Goal: Communication & Community: Answer question/provide support

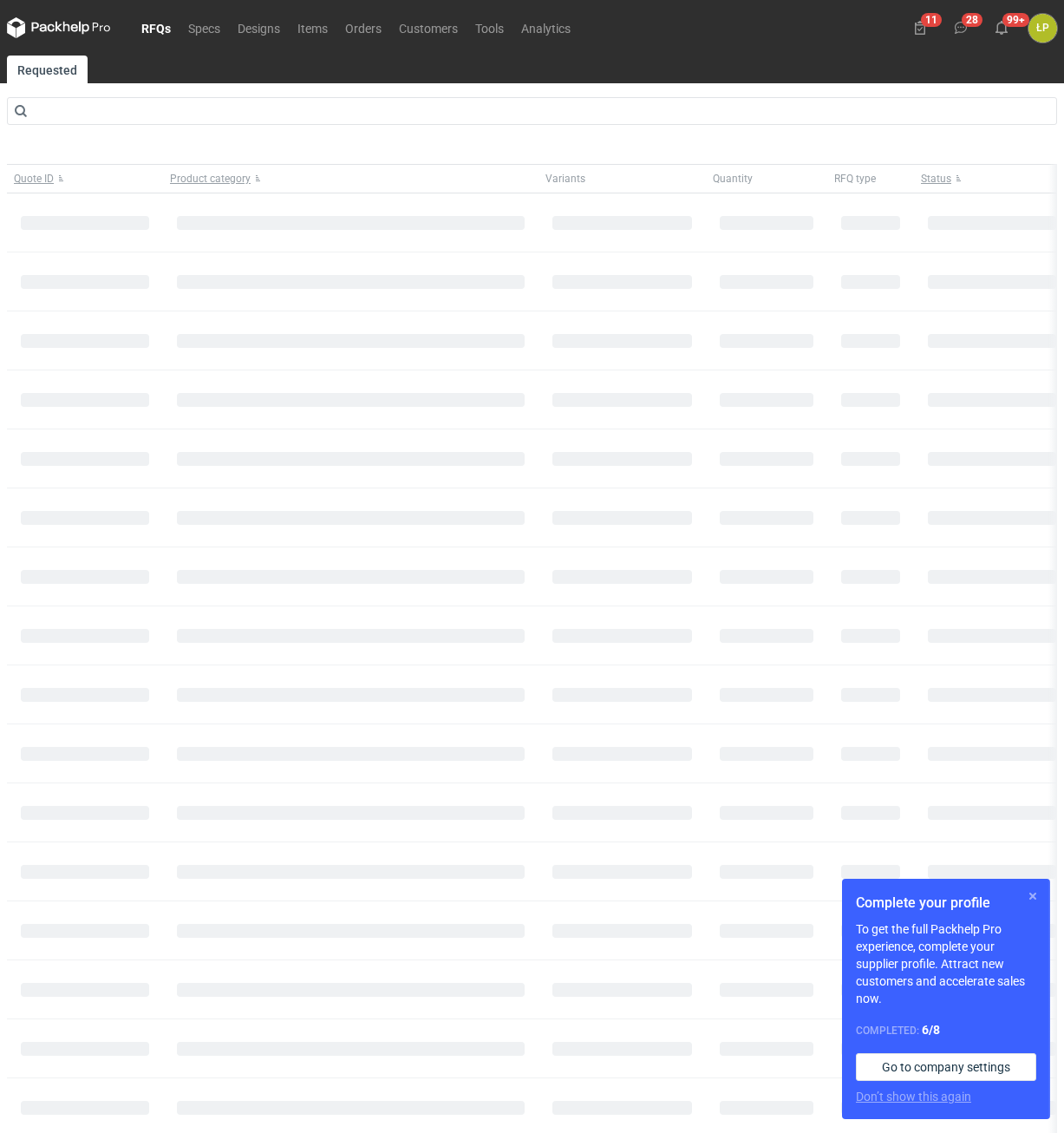
click at [1026, 896] on button "button" at bounding box center [1032, 895] width 20 height 20
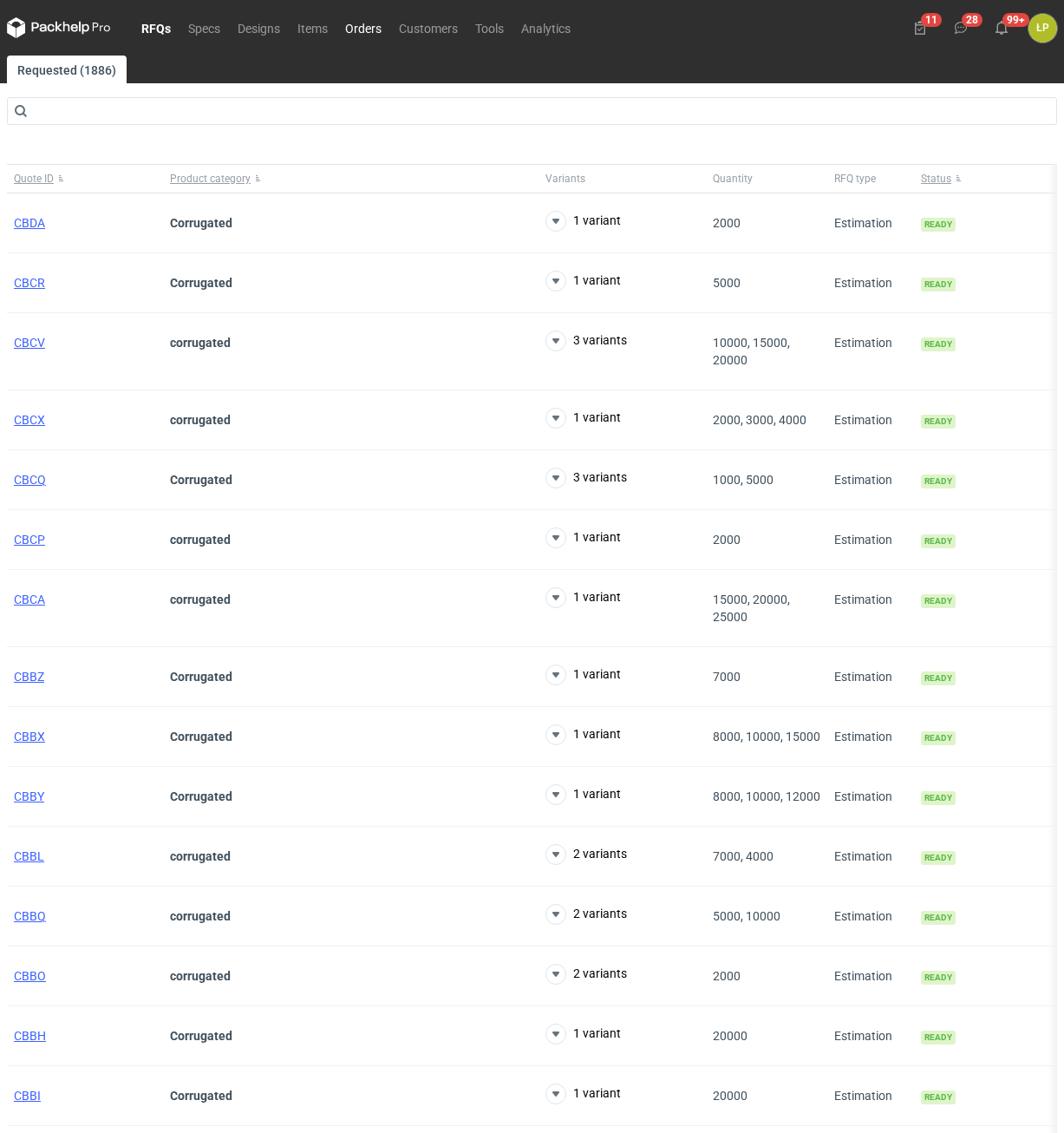
click at [370, 30] on link "Orders" at bounding box center [363, 28] width 54 height 20
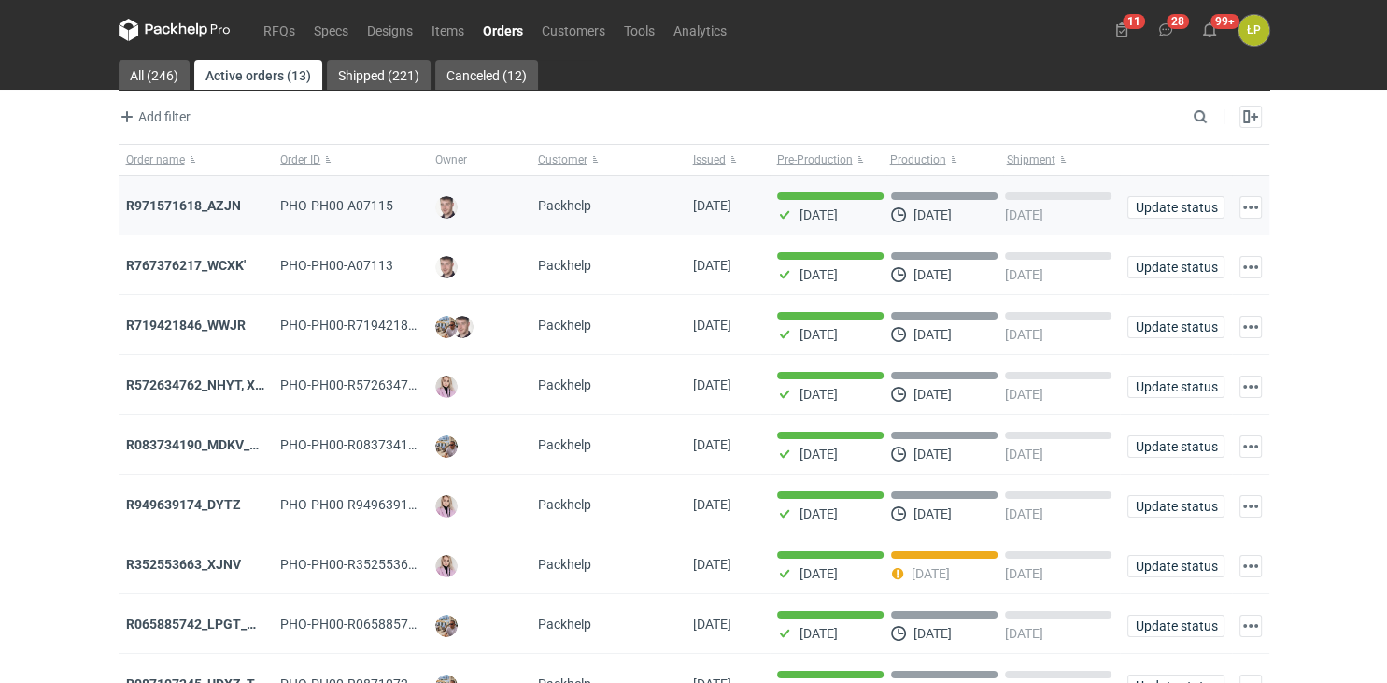
scroll to position [324, 0]
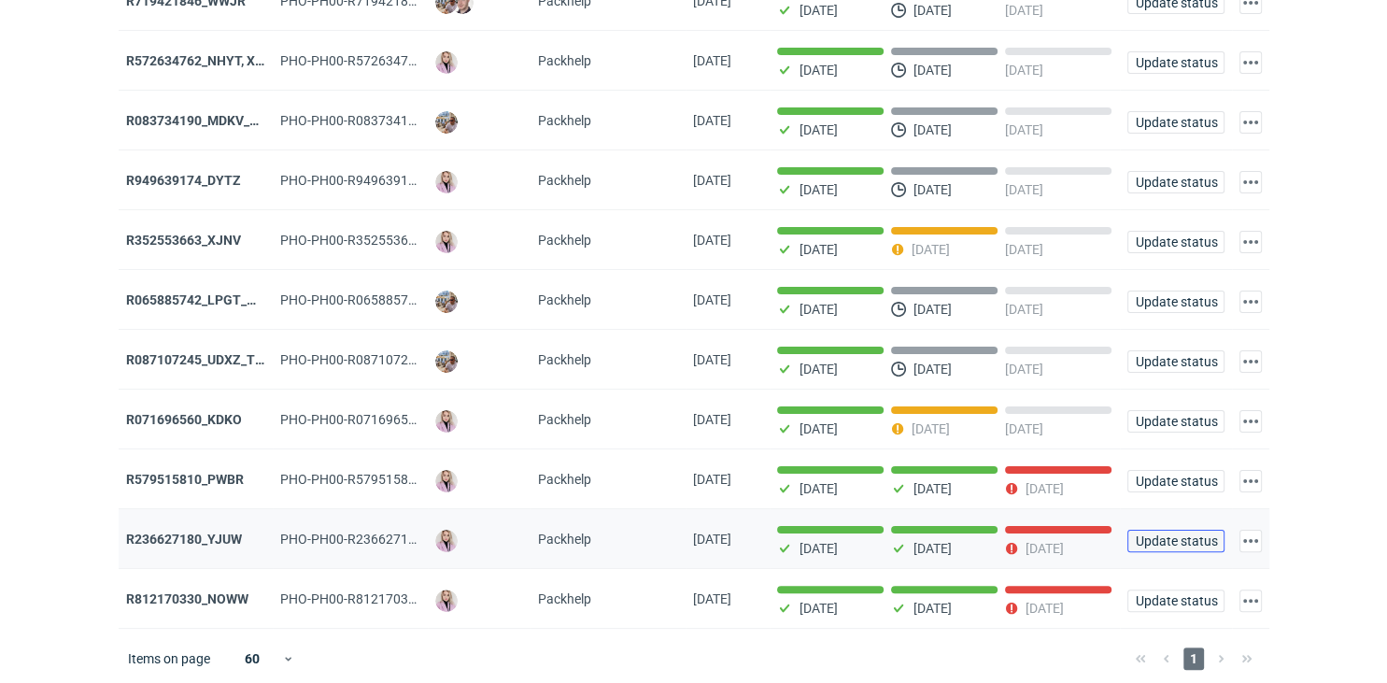
click at [1145, 534] on span "Update status" at bounding box center [1176, 540] width 80 height 13
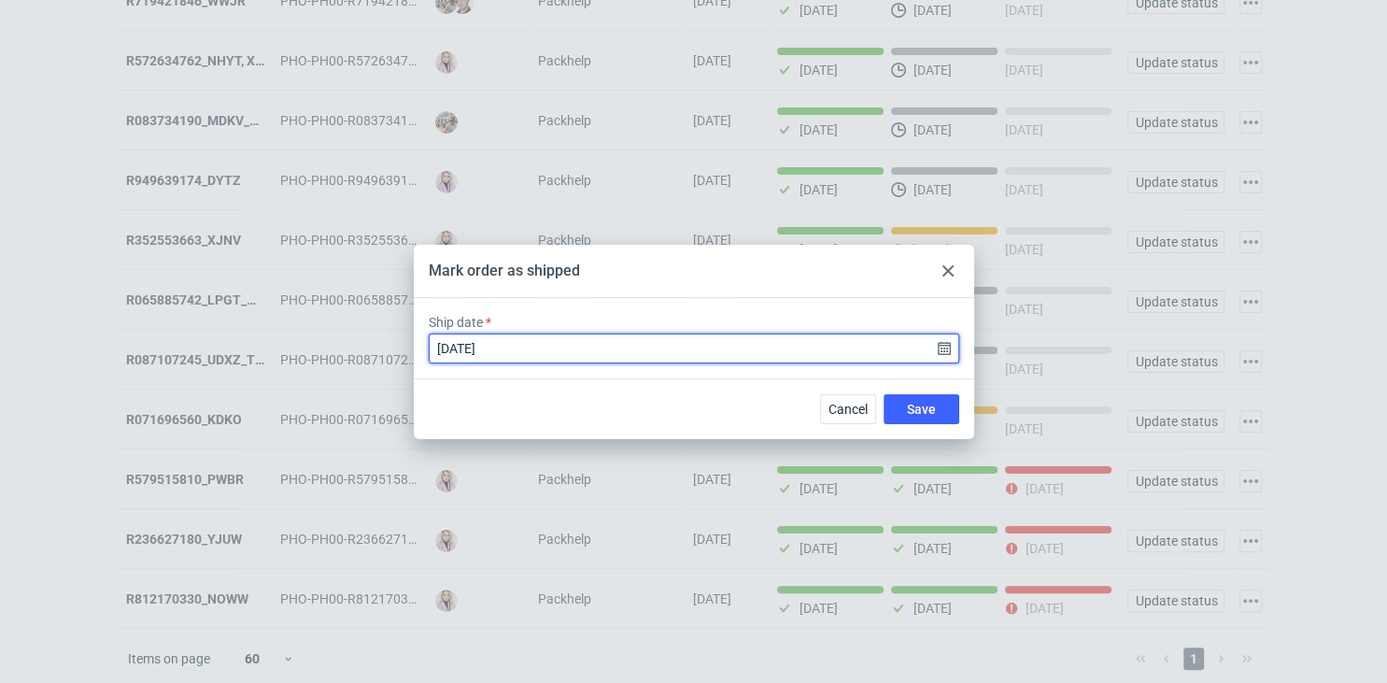
click at [936, 359] on input "2025-08-14" at bounding box center [694, 348] width 530 height 30
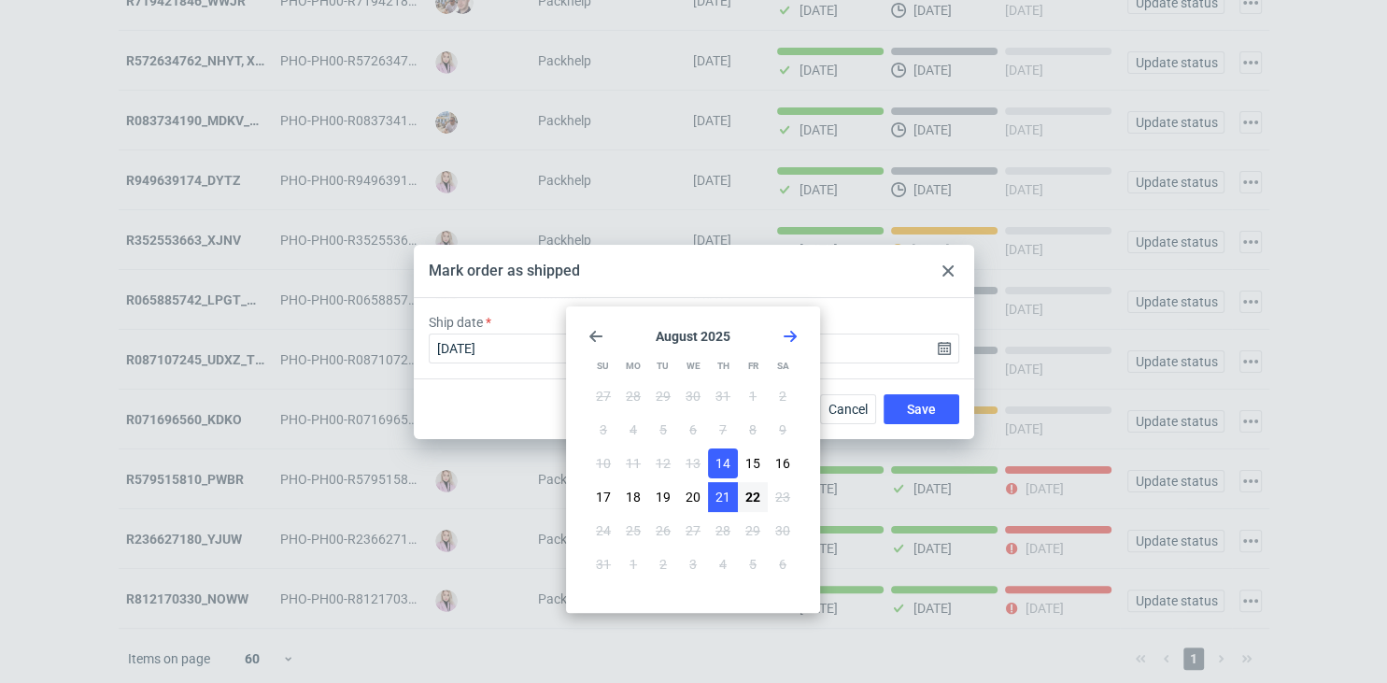
click at [721, 487] on button "21" at bounding box center [723, 497] width 30 height 30
type input "2025-08-21"
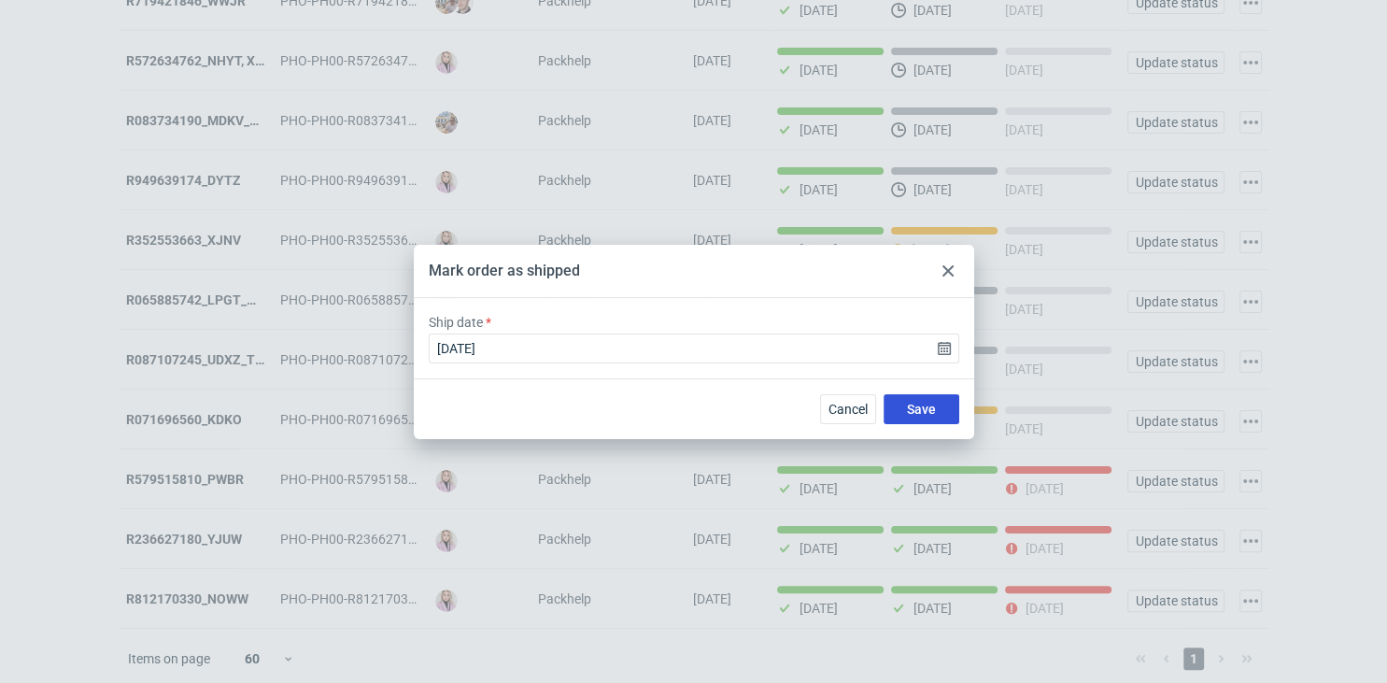
click at [909, 403] on span "Save" at bounding box center [921, 409] width 29 height 13
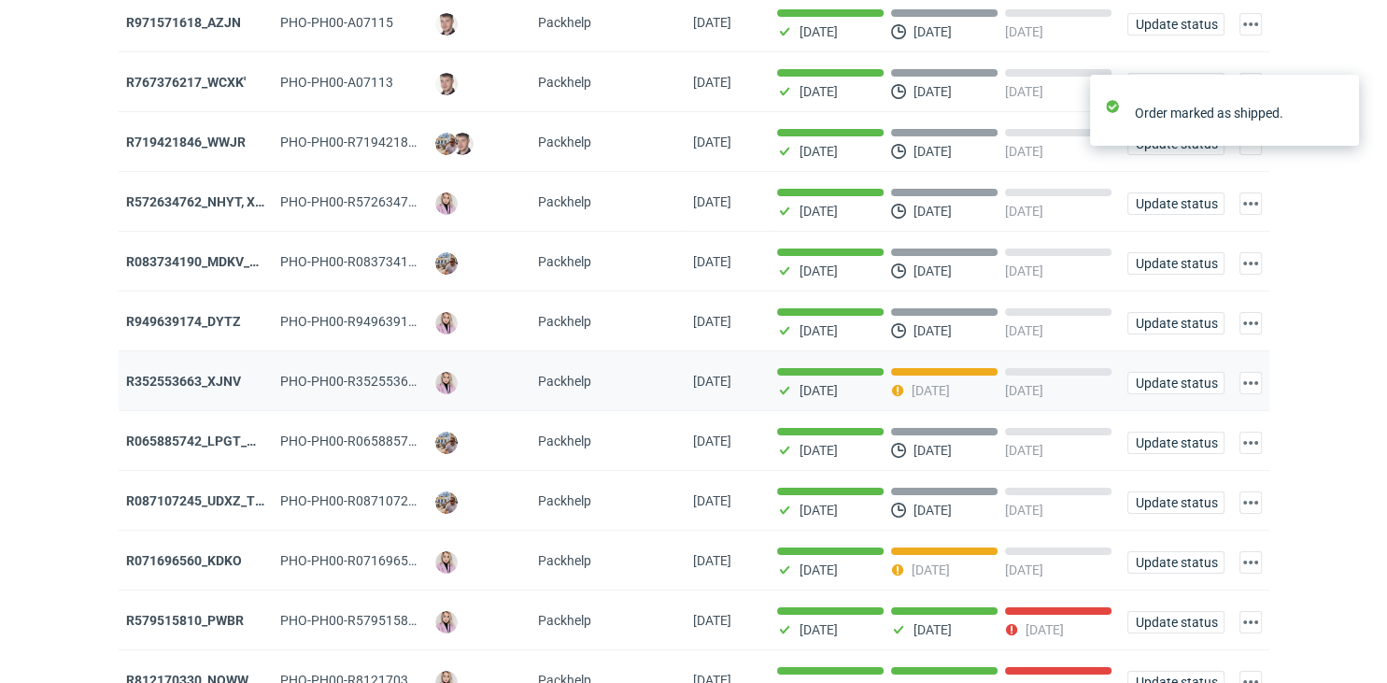
scroll to position [264, 0]
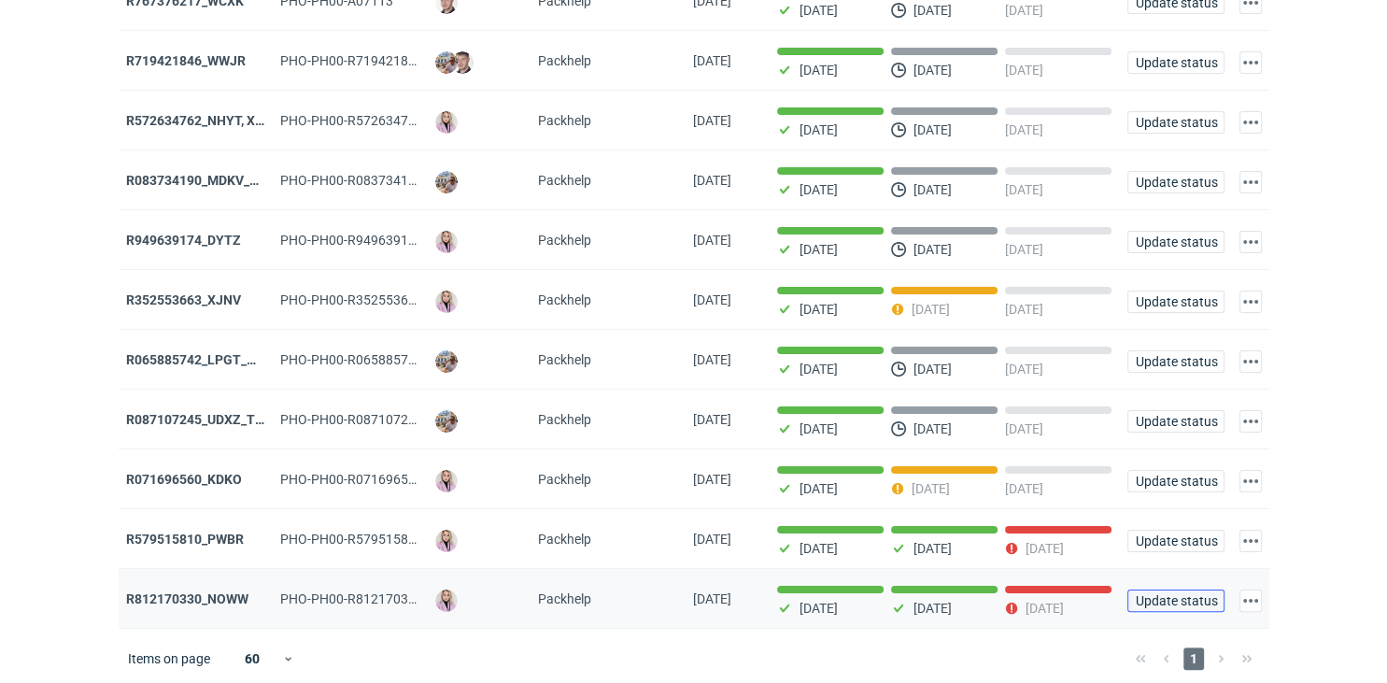
click at [1145, 594] on span "Update status" at bounding box center [1176, 600] width 80 height 13
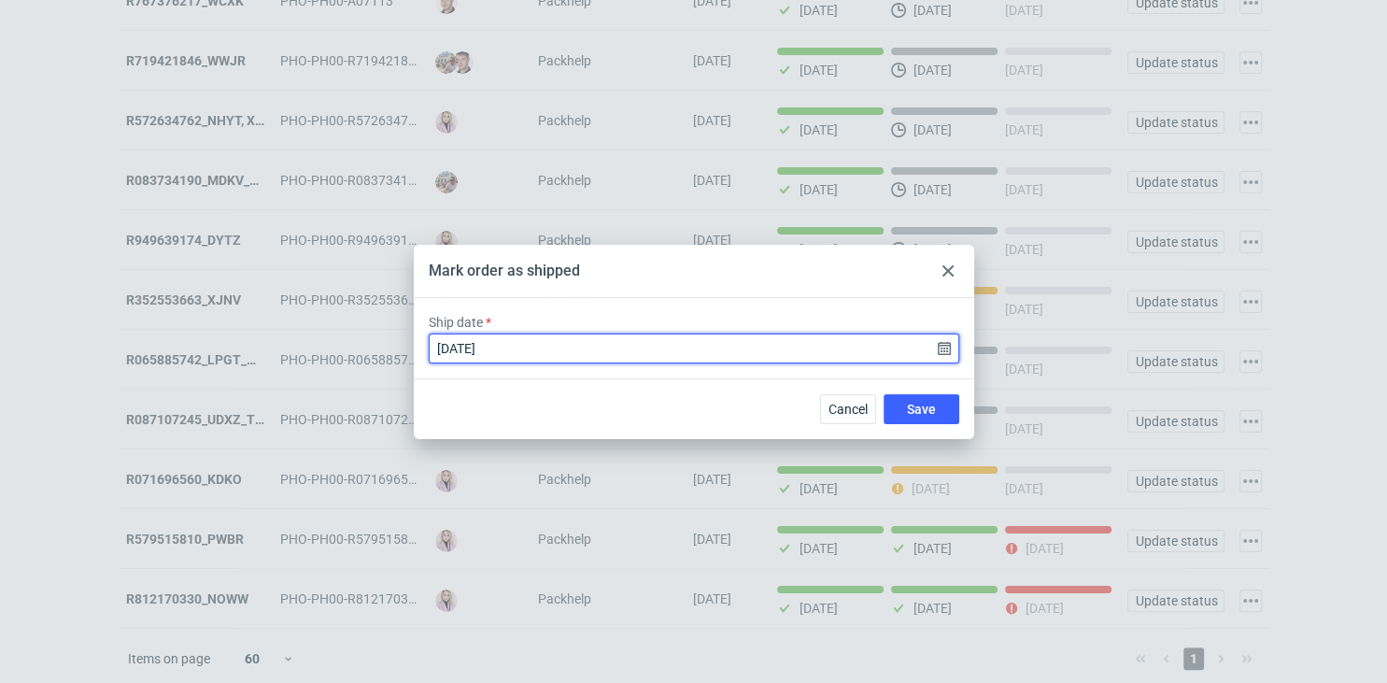
click at [941, 352] on input "2025-08-11" at bounding box center [694, 348] width 530 height 30
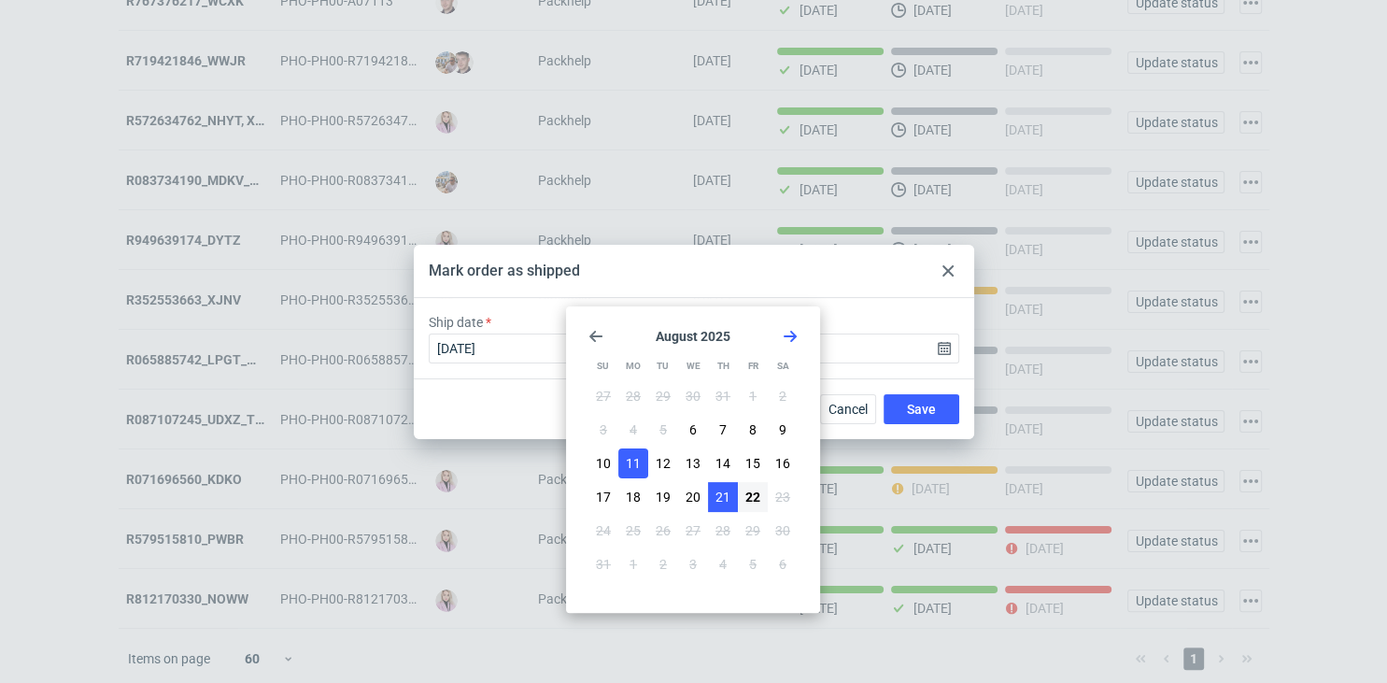
click at [709, 496] on button "21" at bounding box center [723, 497] width 30 height 30
type input "2025-08-21"
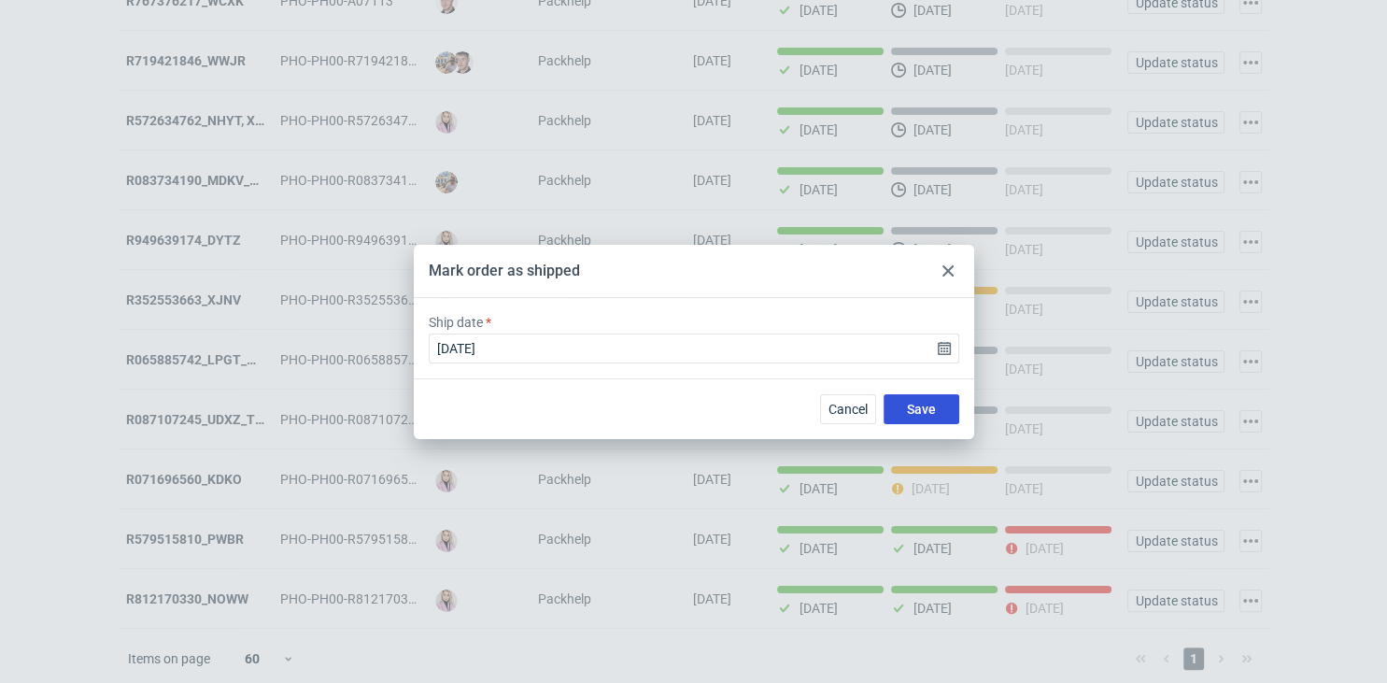
click at [898, 406] on button "Save" at bounding box center [921, 409] width 76 height 30
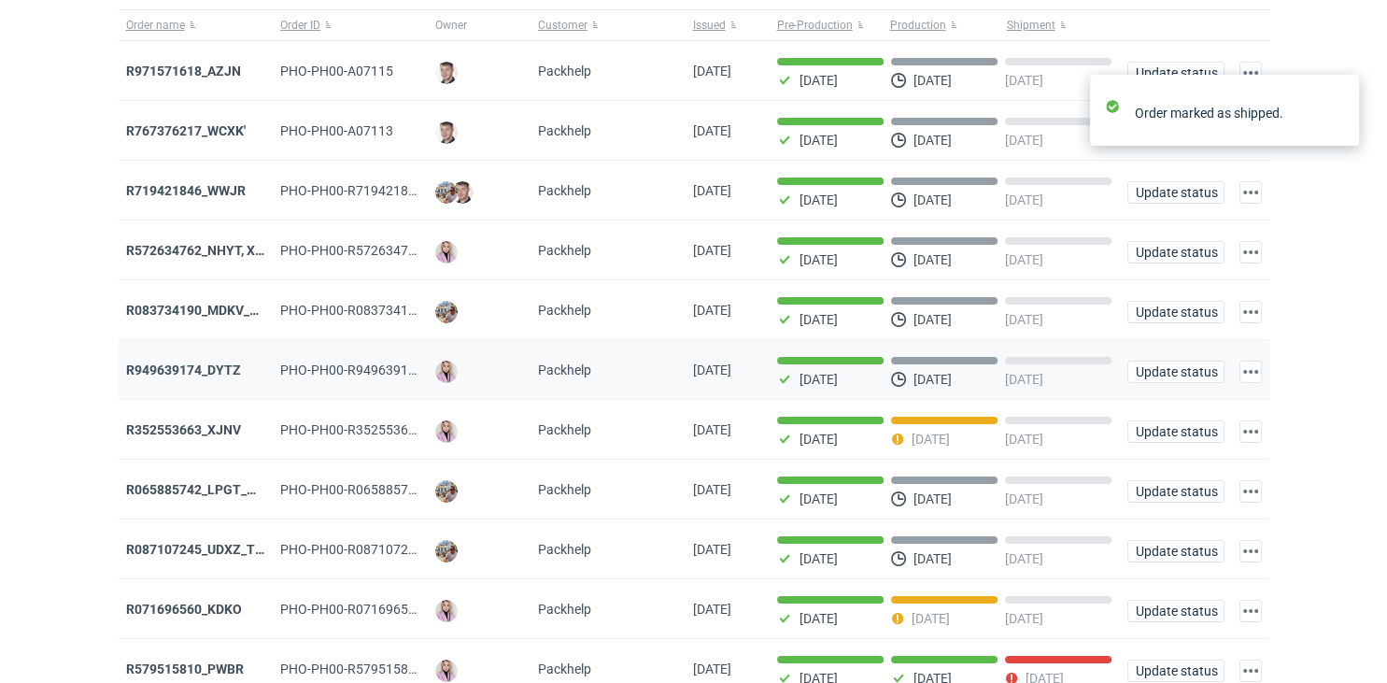
scroll to position [205, 0]
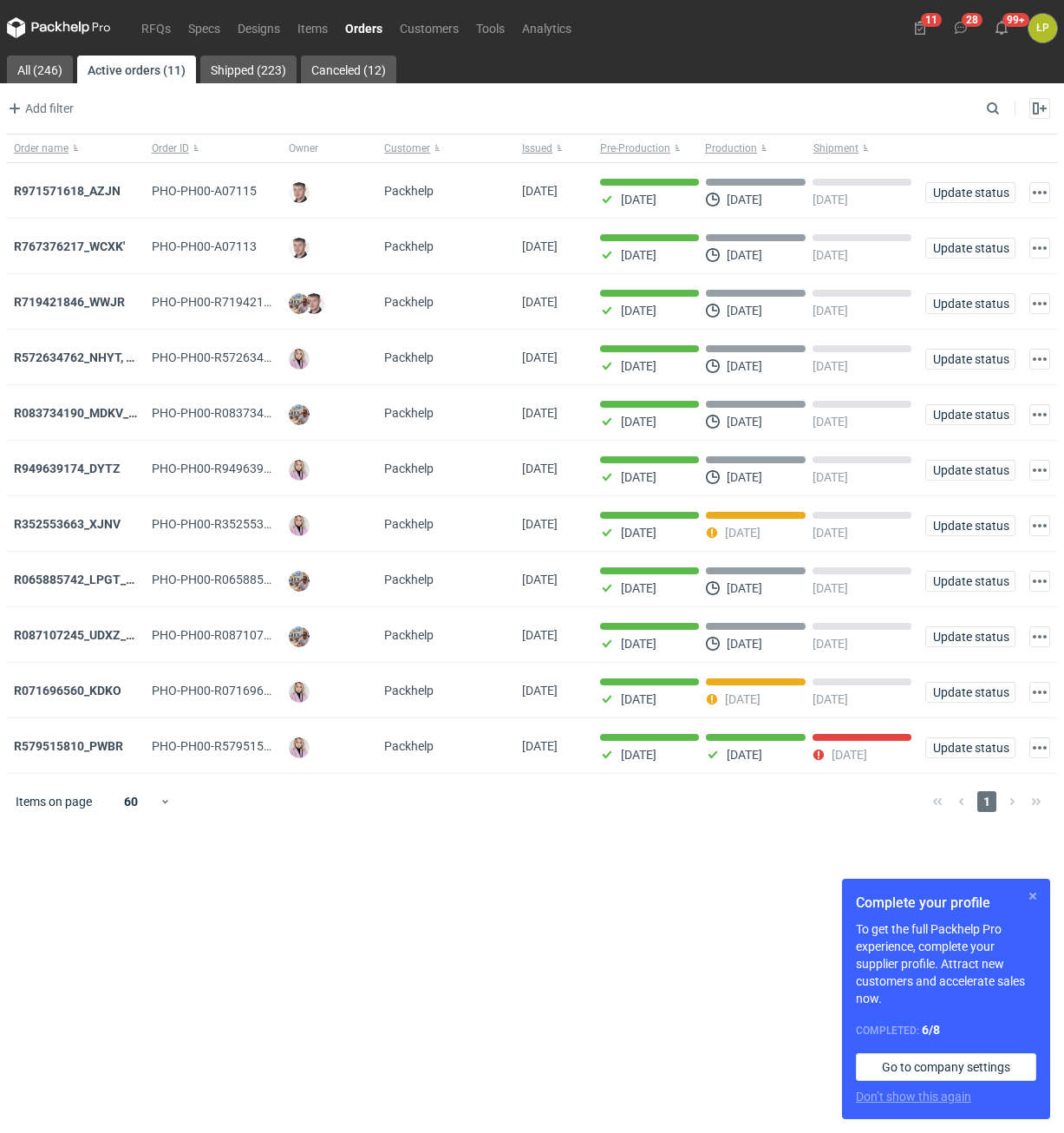
click at [1030, 904] on button "button" at bounding box center [1032, 895] width 20 height 20
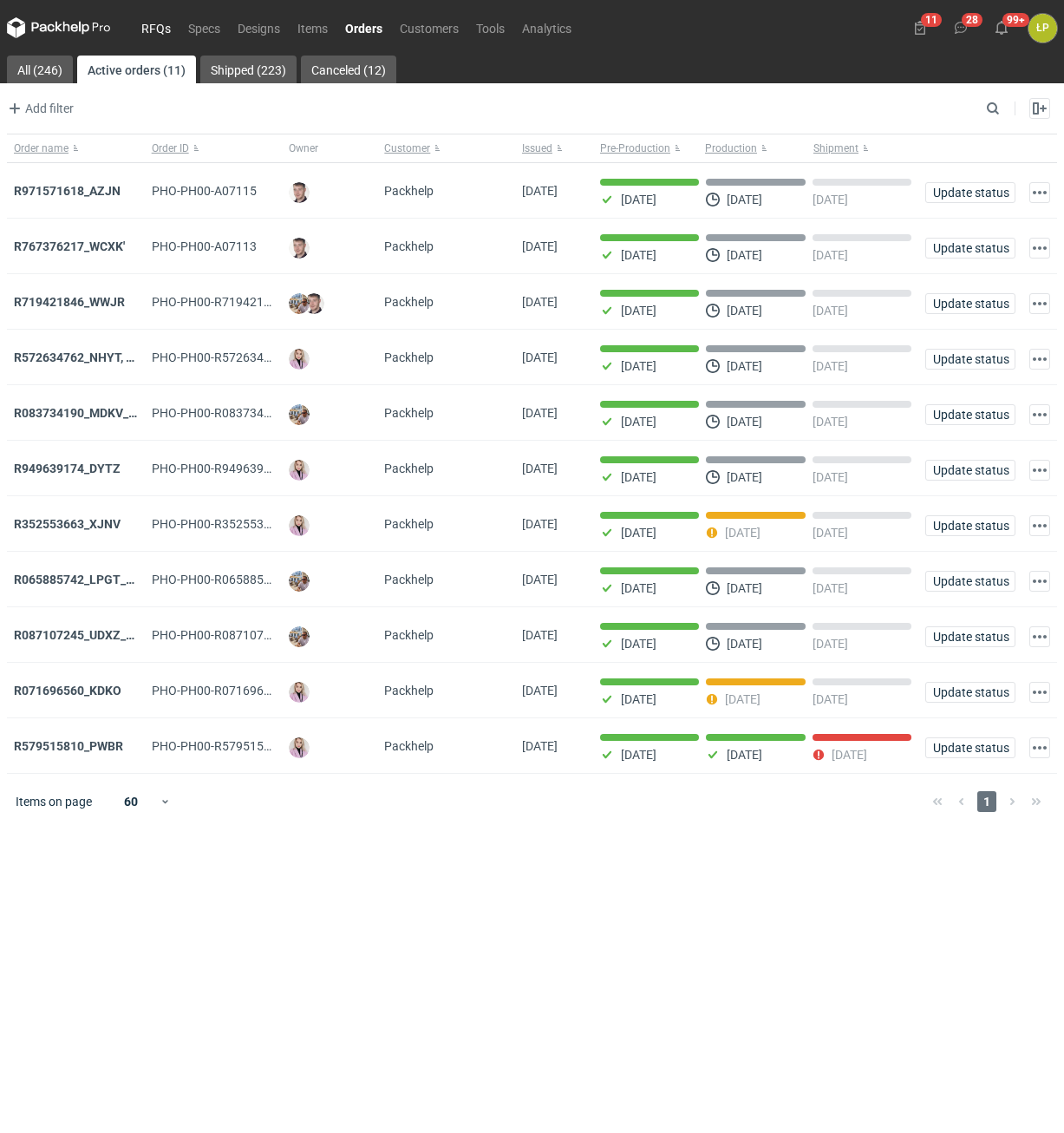
click at [155, 22] on link "RFQs" at bounding box center [156, 28] width 46 height 20
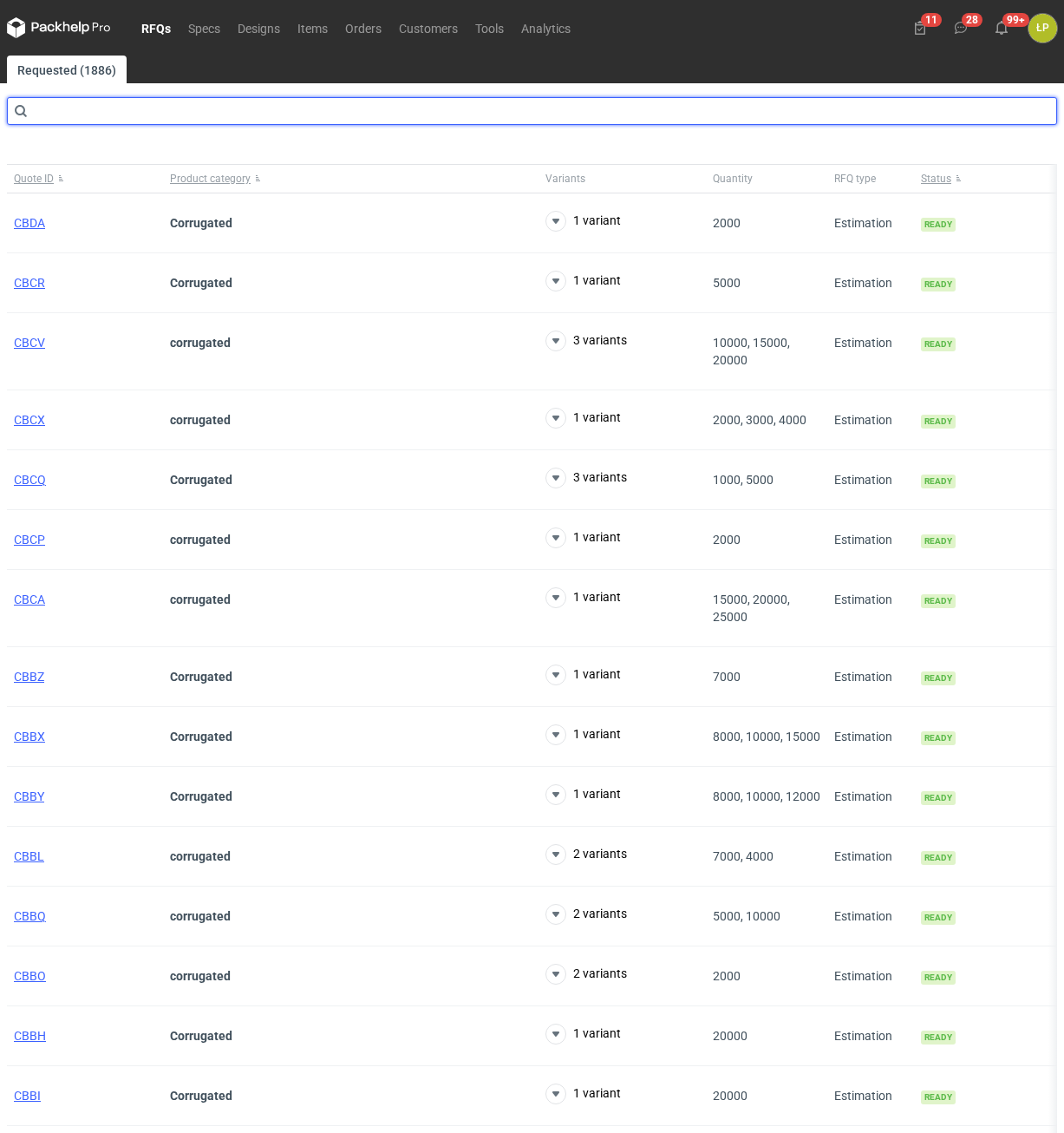
click at [121, 117] on input "text" at bounding box center [531, 111] width 1050 height 28
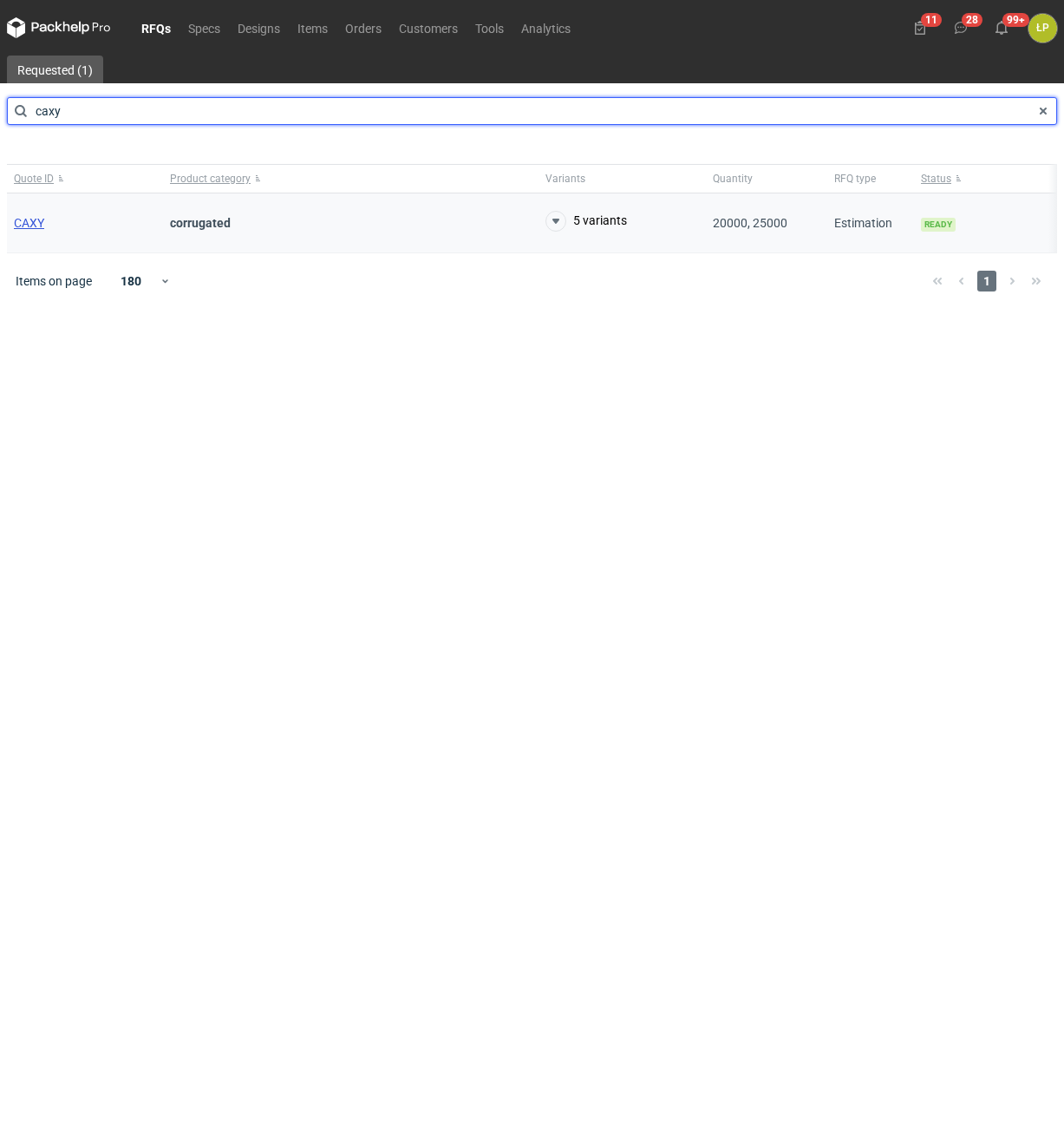
type input "caxy"
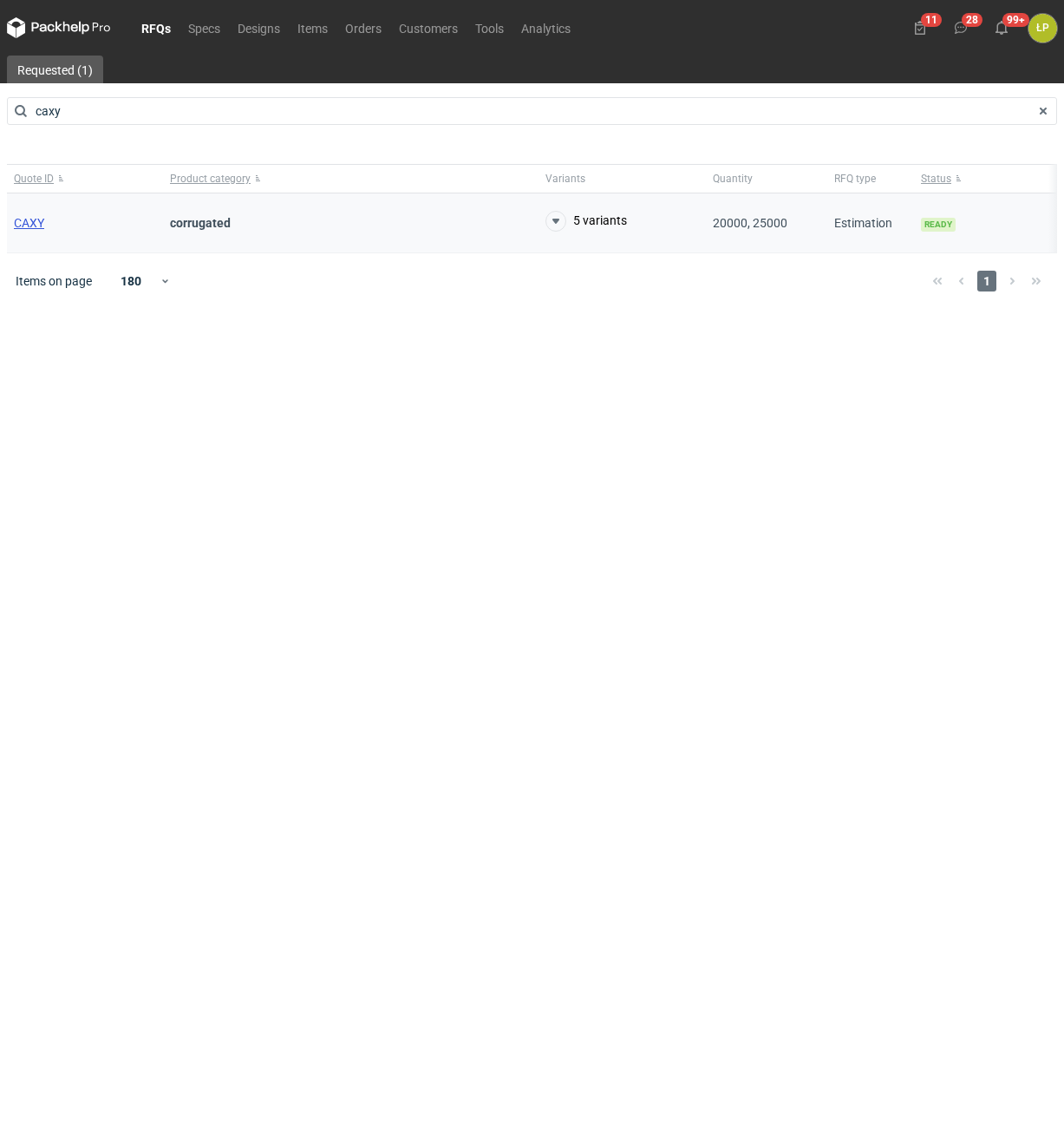
click at [36, 223] on span "CAXY" at bounding box center [29, 223] width 31 height 14
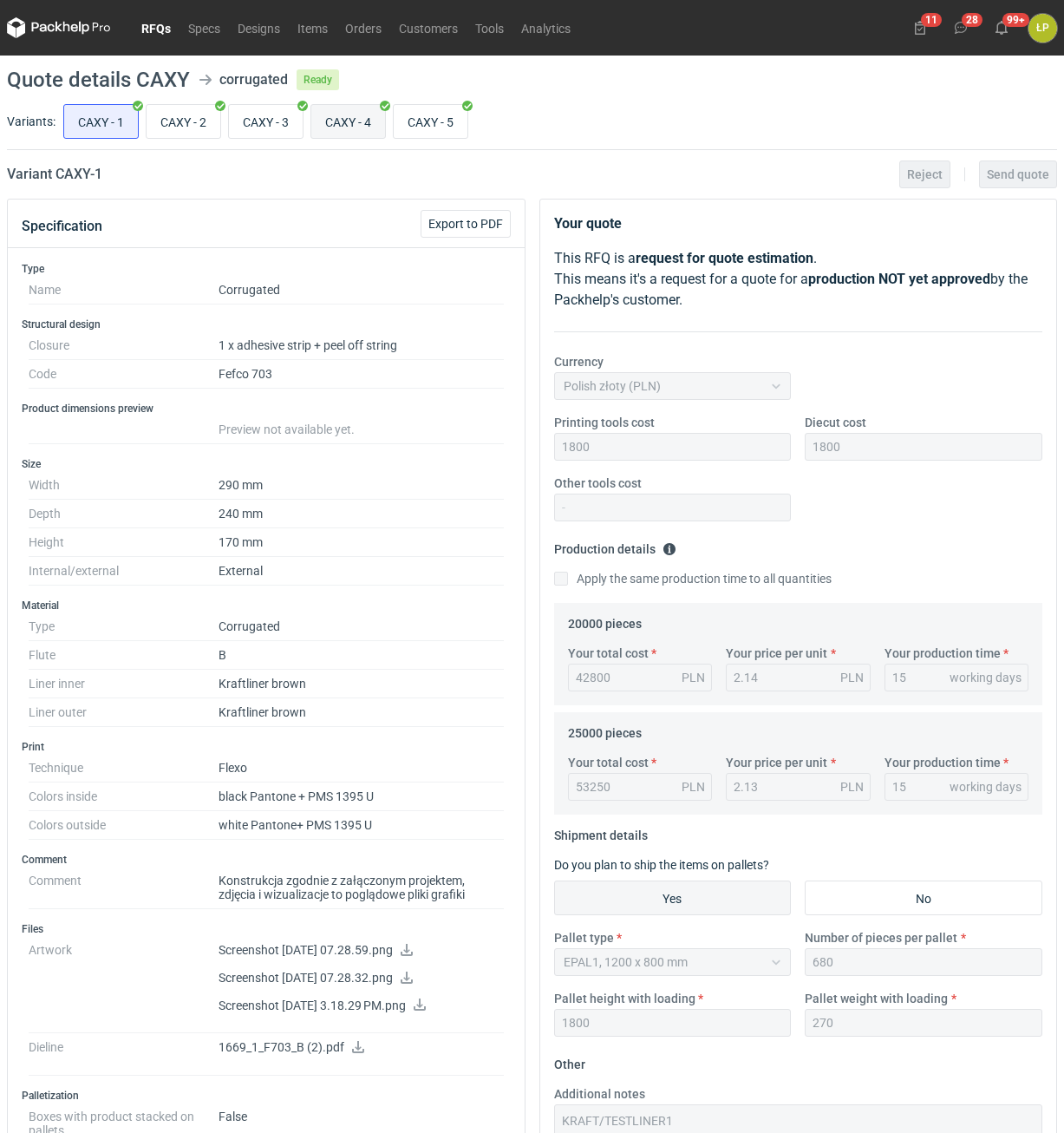
click at [336, 124] on input "CAXY - 4" at bounding box center [347, 121] width 73 height 33
radio input "true"
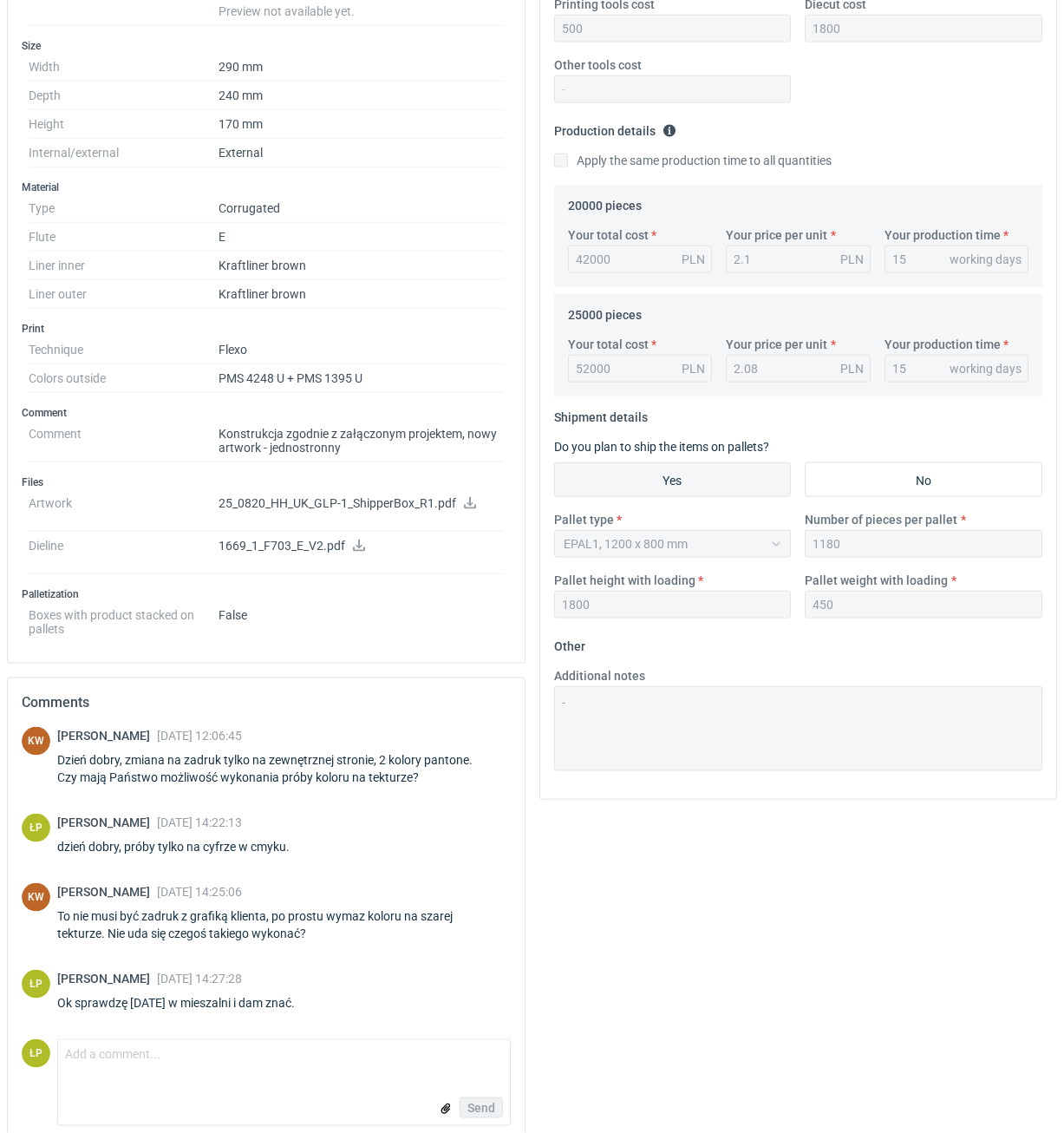
scroll to position [439, 0]
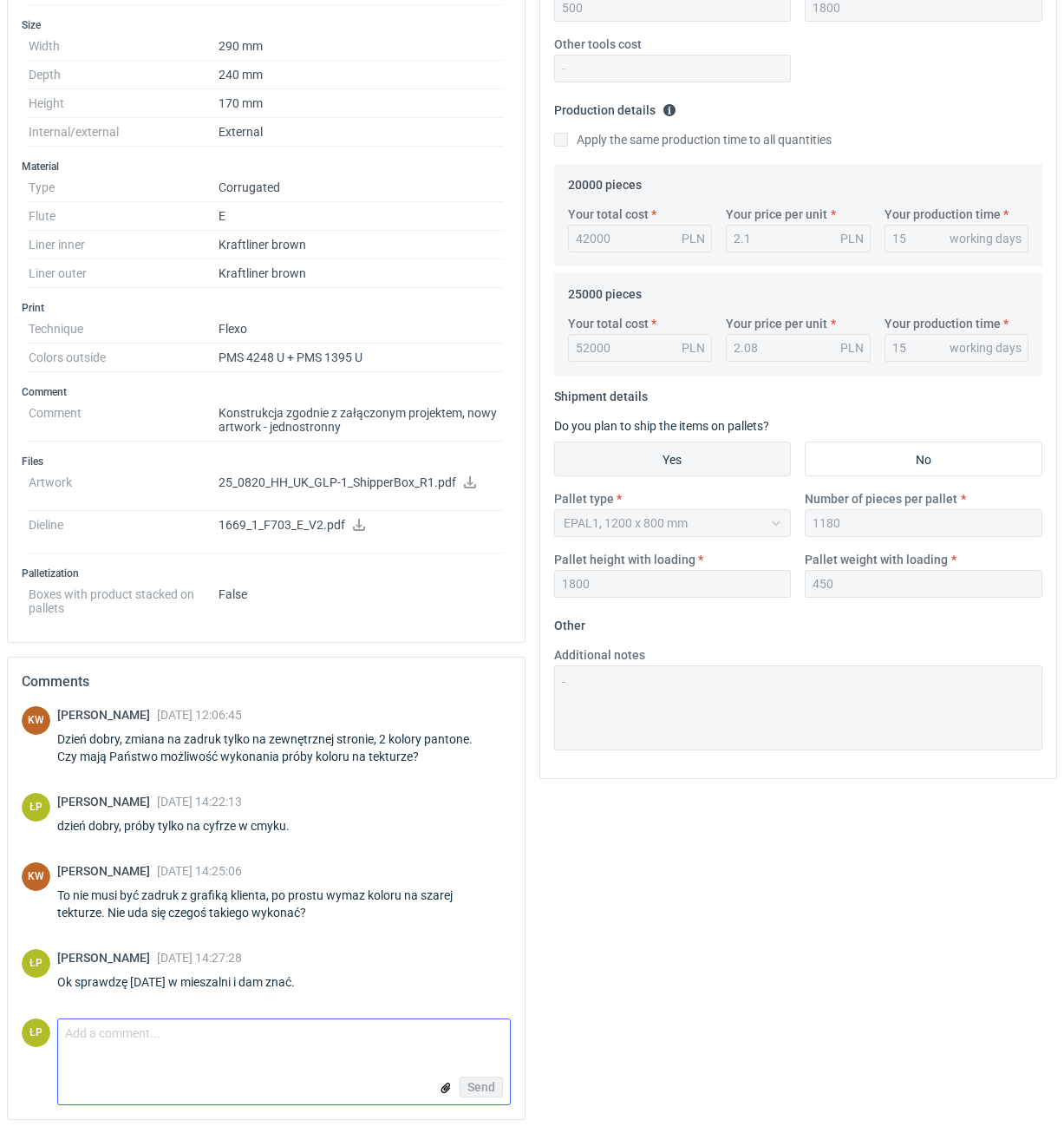
click at [267, 1027] on textarea "Comment message" at bounding box center [284, 1036] width 452 height 36
paste textarea "Na zamówienie, nawet nie mam tych receptur."
click at [67, 1029] on textarea "Na zamówienie, nawet nie mam tych receptur." at bounding box center [284, 1036] width 452 height 36
click at [334, 1032] on textarea ""Na zamówienie, nawet nie mam tych receptur." at bounding box center [284, 1036] width 452 height 36
click at [63, 1037] on textarea ""Na zamówienie, nawet nie mam tych receptur."" at bounding box center [284, 1036] width 452 height 36
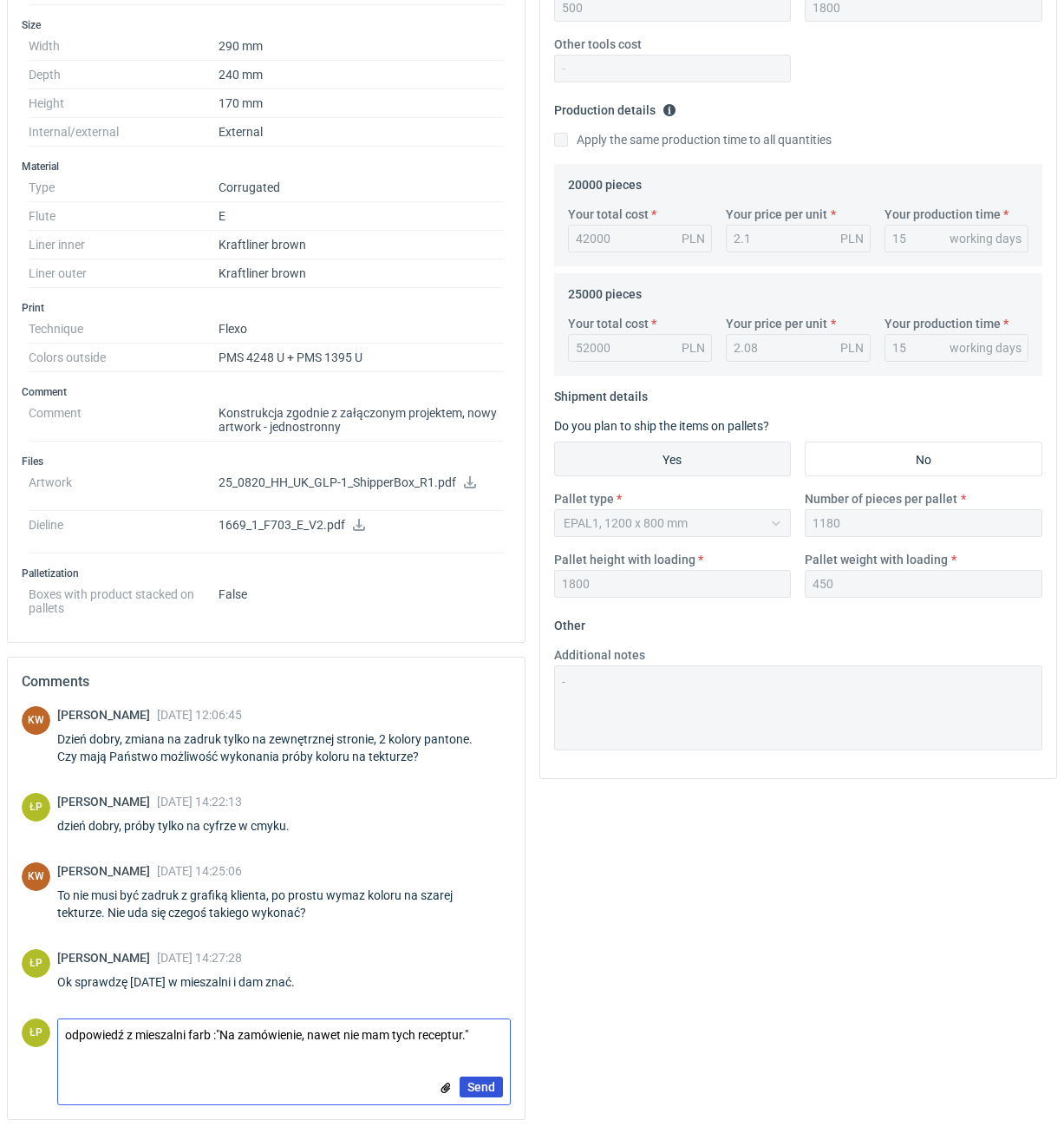
type textarea "odpowiedź z mieszalni farb :"Na zamówienie, nawet nie mam tych receptur.""
click at [484, 1088] on span "Send" at bounding box center [481, 1087] width 28 height 12
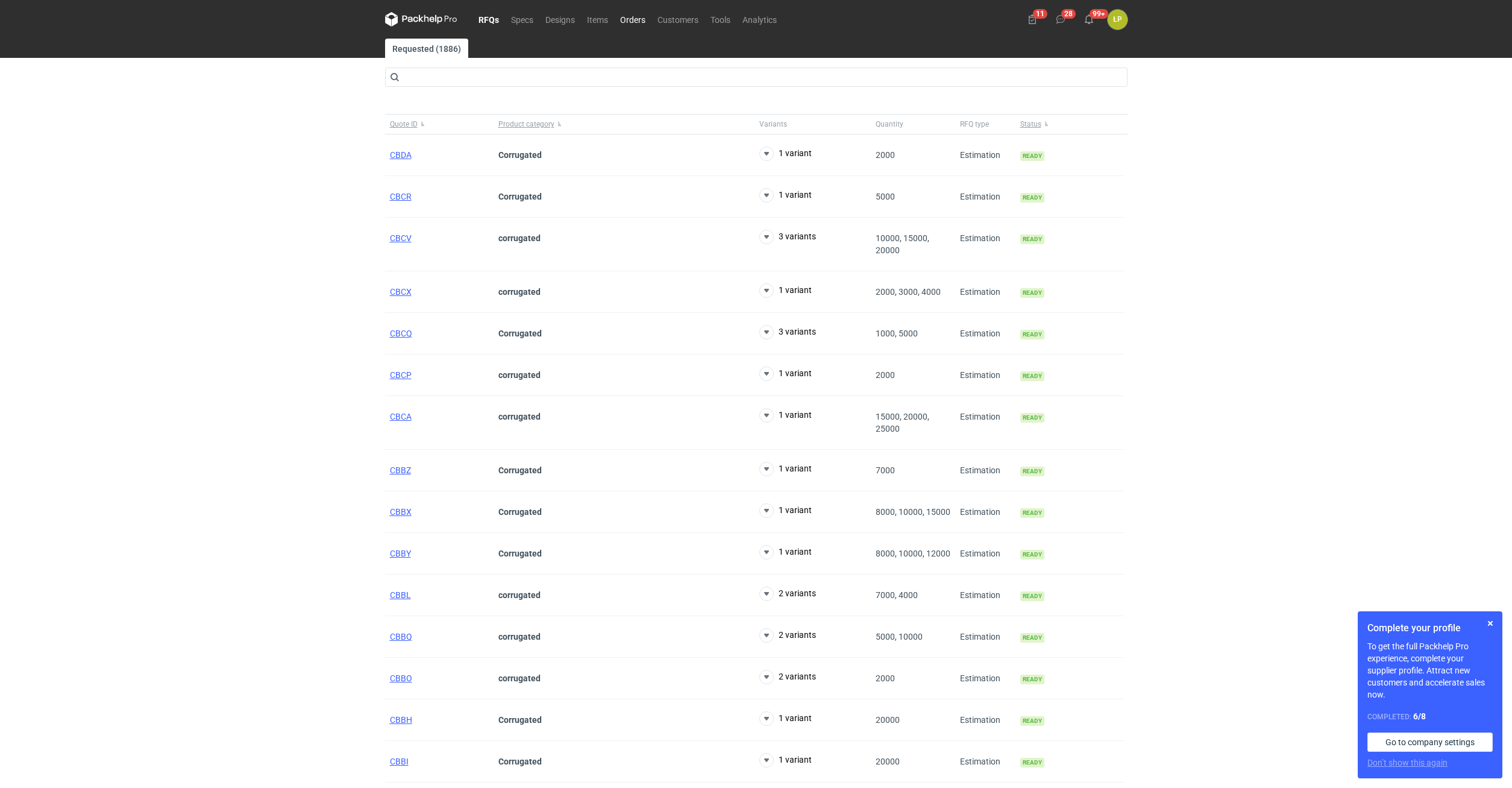
click at [627, 24] on link "Orders" at bounding box center [633, 19] width 37 height 14
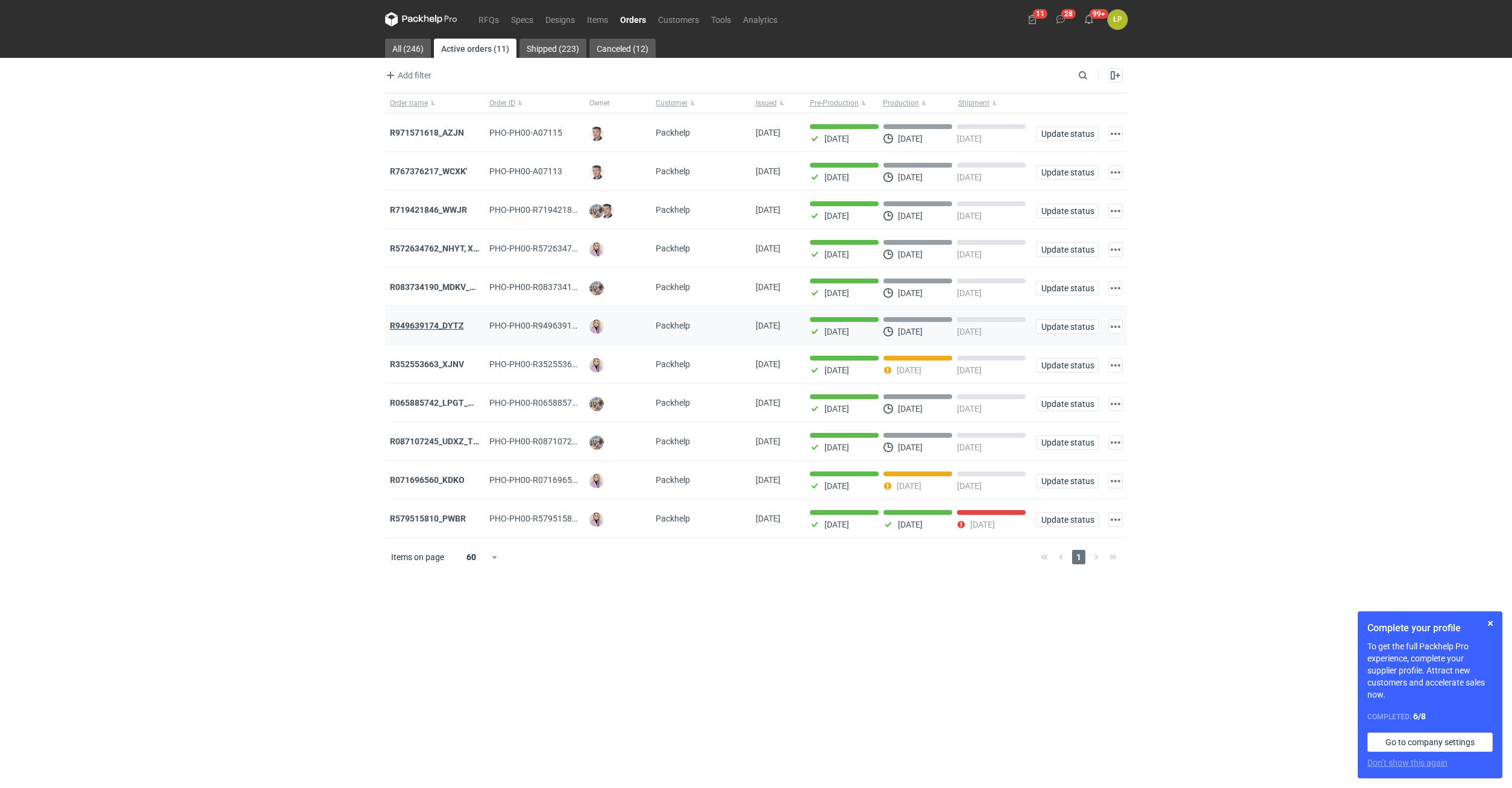
click at [437, 325] on strong "R949639174_DYTZ" at bounding box center [427, 325] width 74 height 10
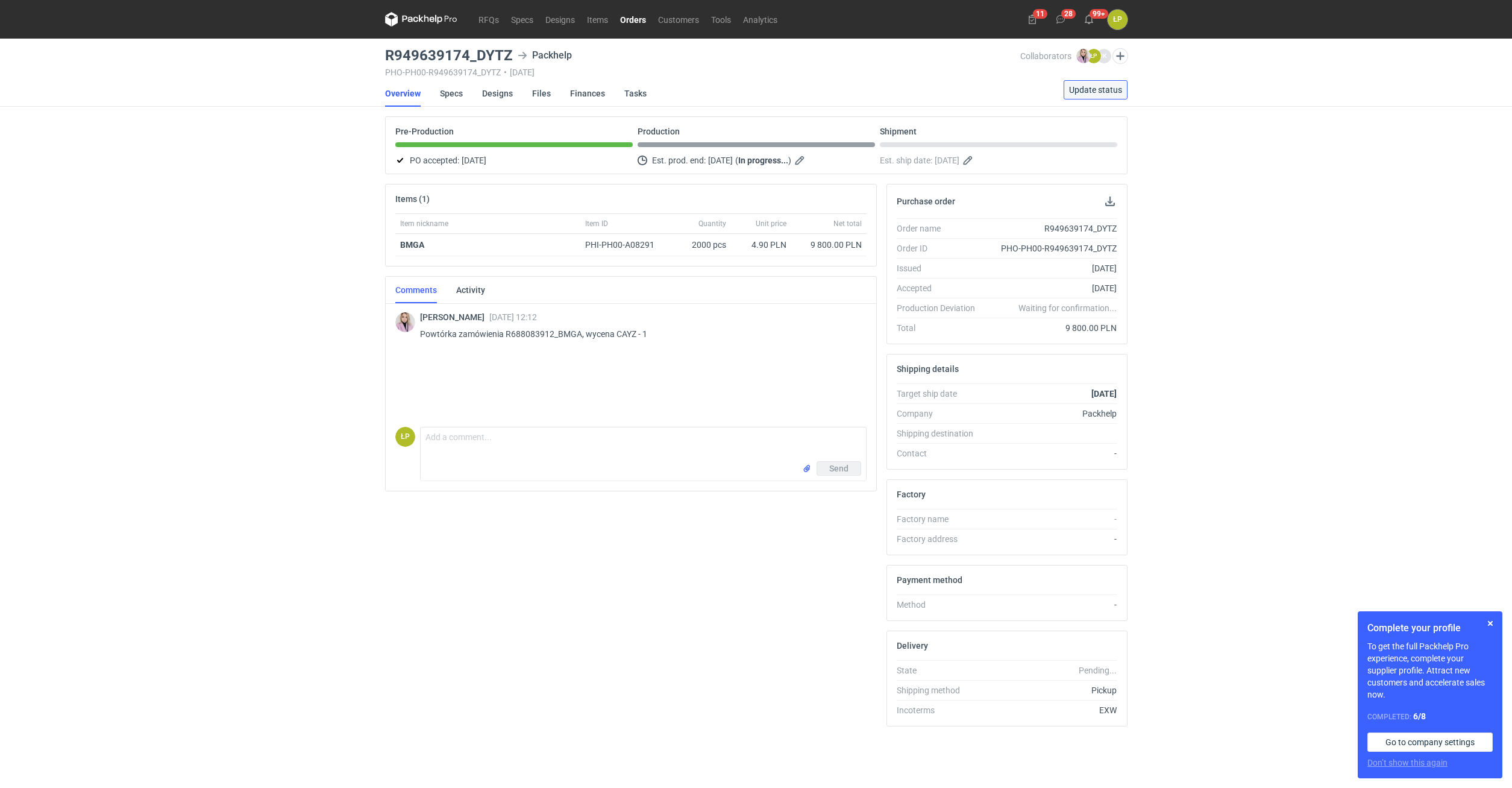
click at [1081, 91] on span "Update status" at bounding box center [1096, 90] width 53 height 8
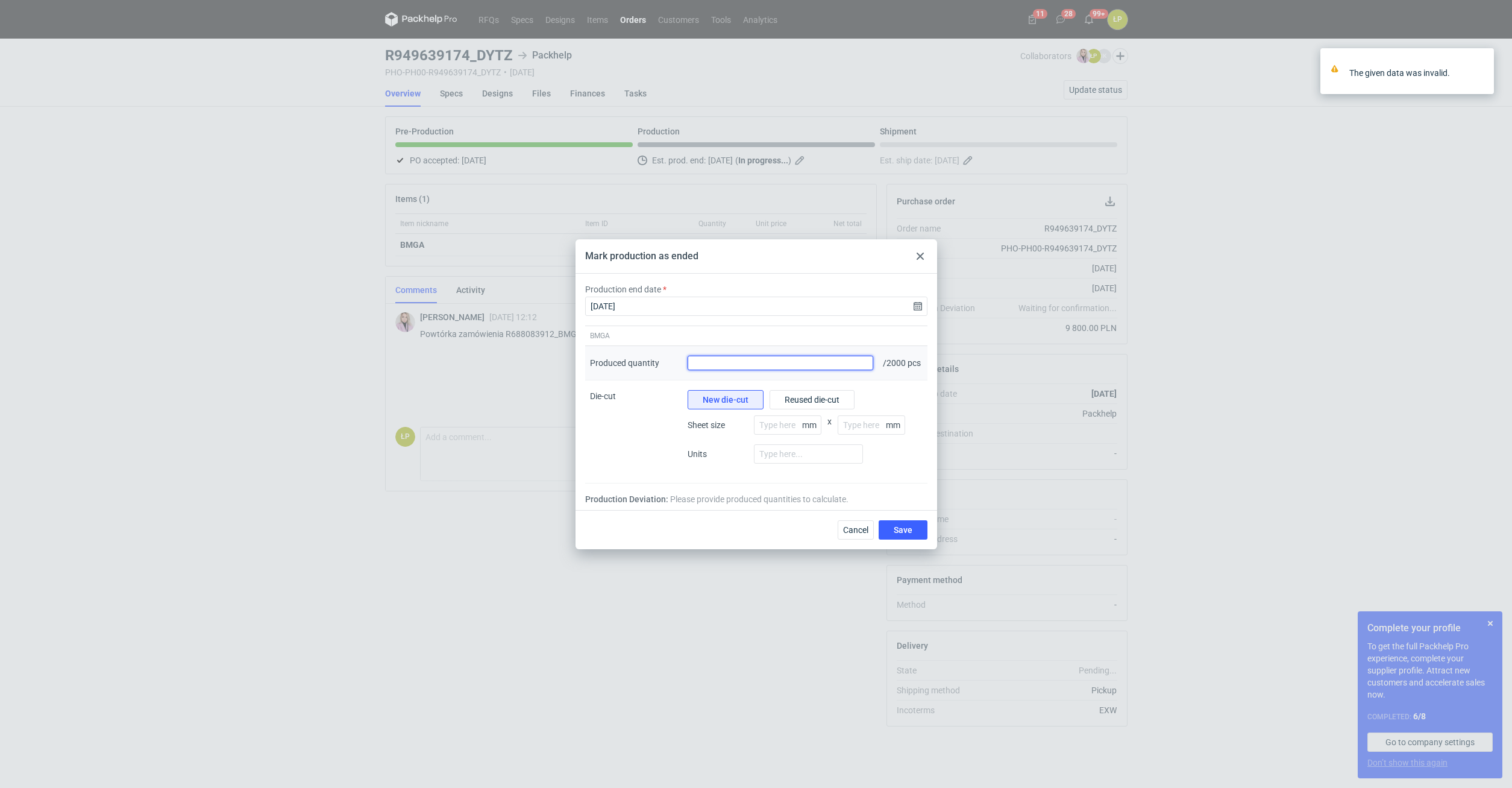
click at [792, 364] on input "Produced quantity" at bounding box center [781, 363] width 186 height 14
type input "2050"
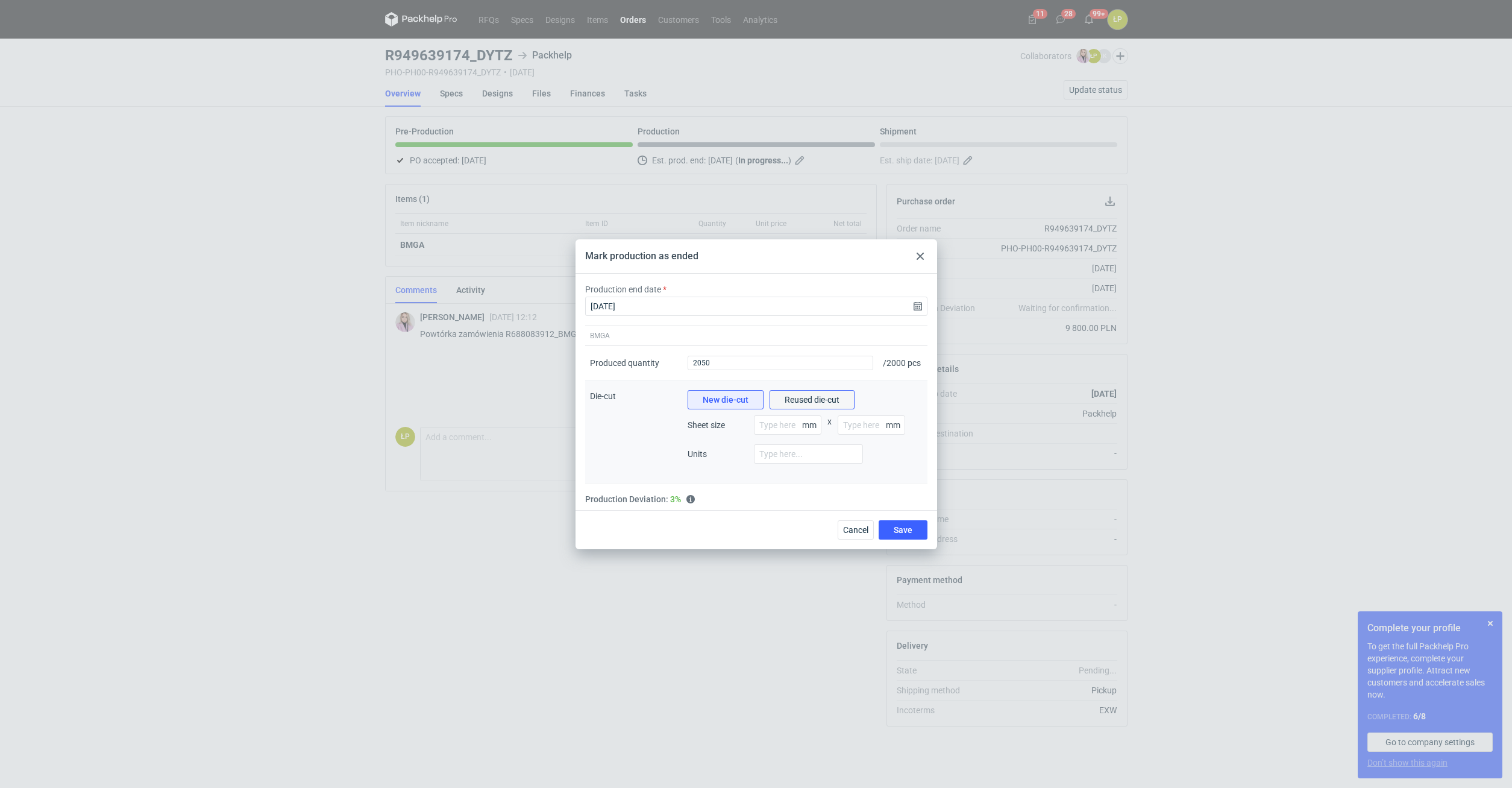
click at [821, 404] on span "Reused die-cut" at bounding box center [812, 399] width 55 height 8
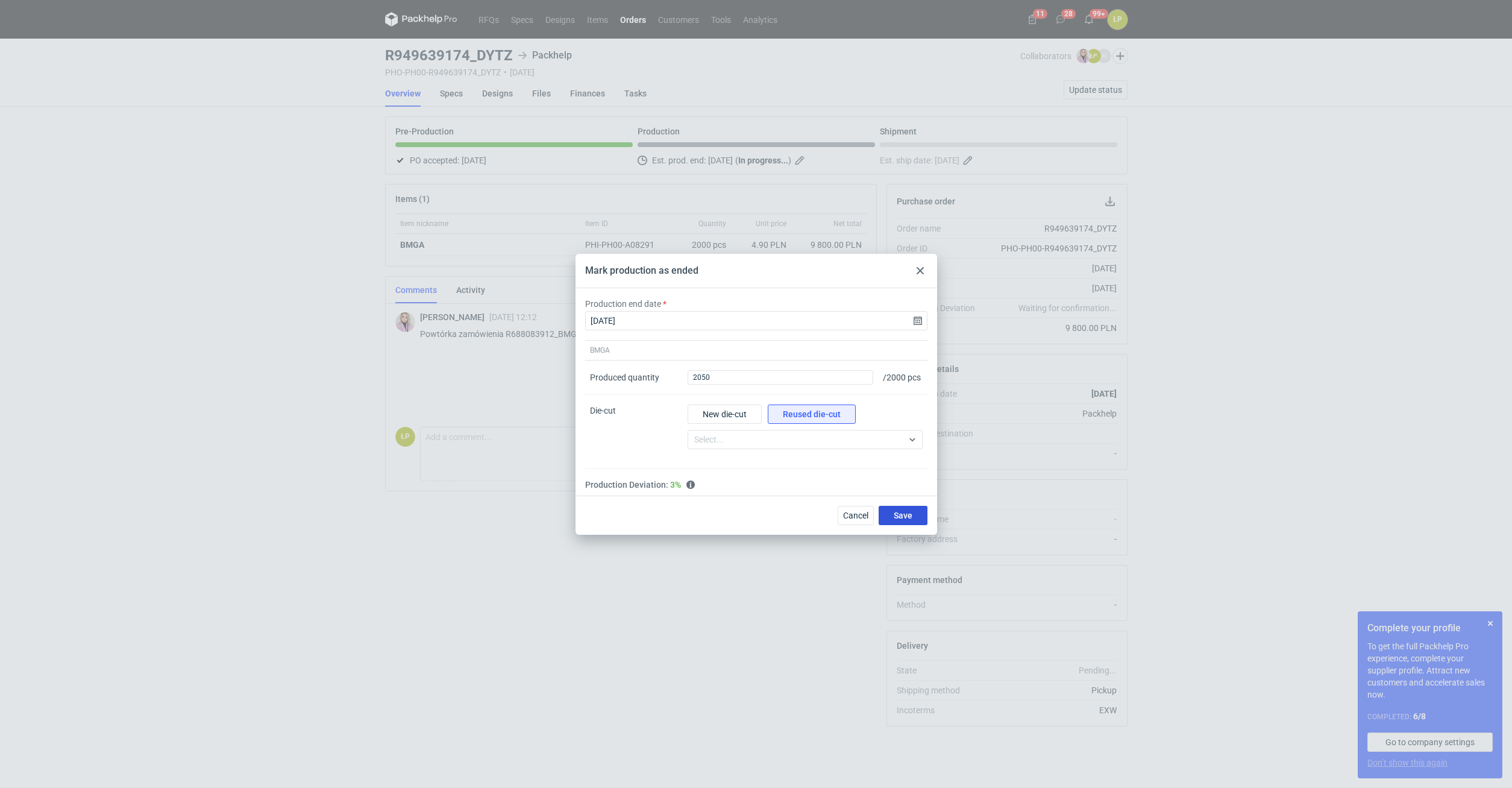
click at [885, 519] on button "Save" at bounding box center [903, 516] width 49 height 19
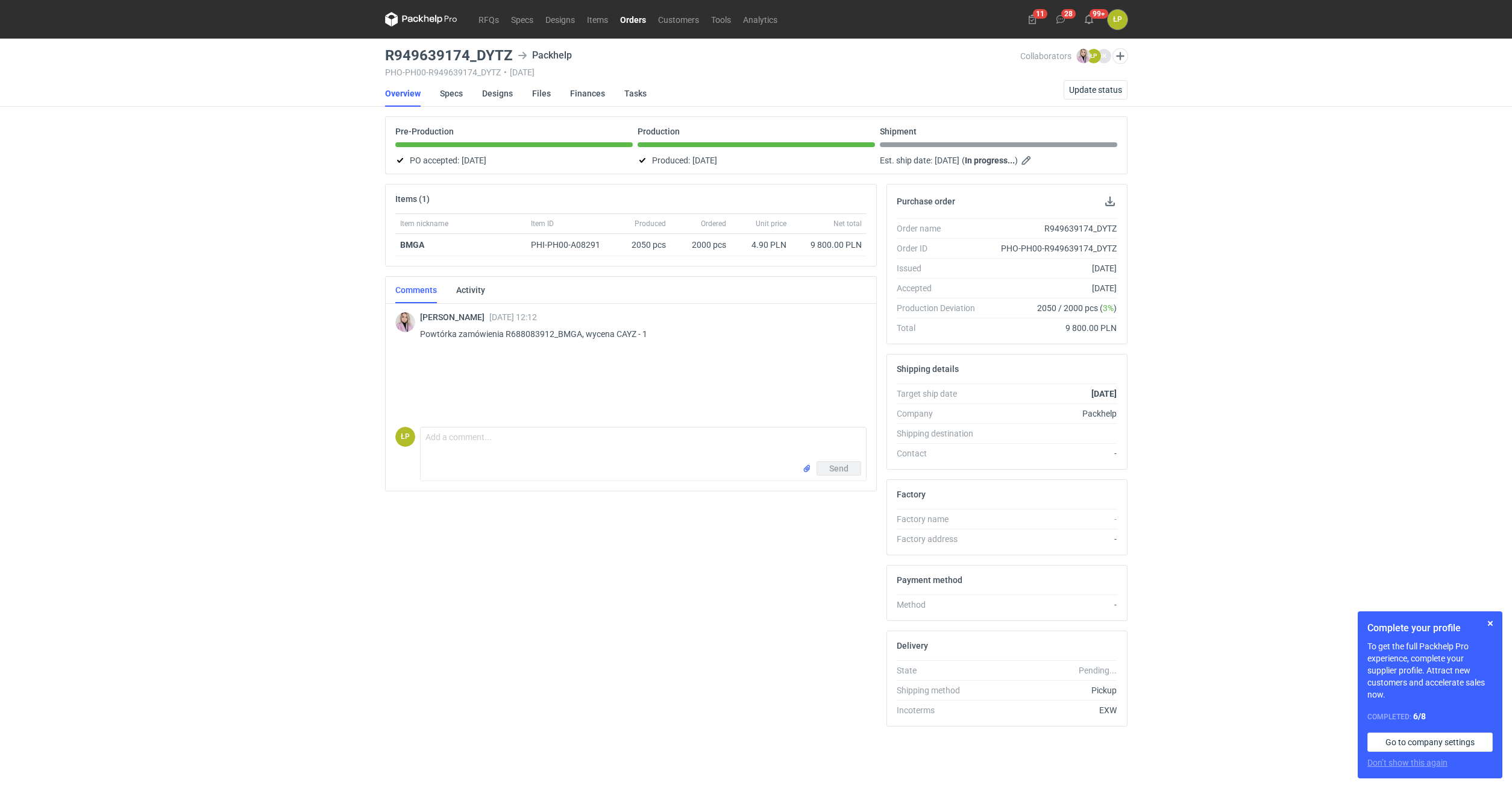
click at [638, 17] on link "Orders" at bounding box center [633, 19] width 38 height 14
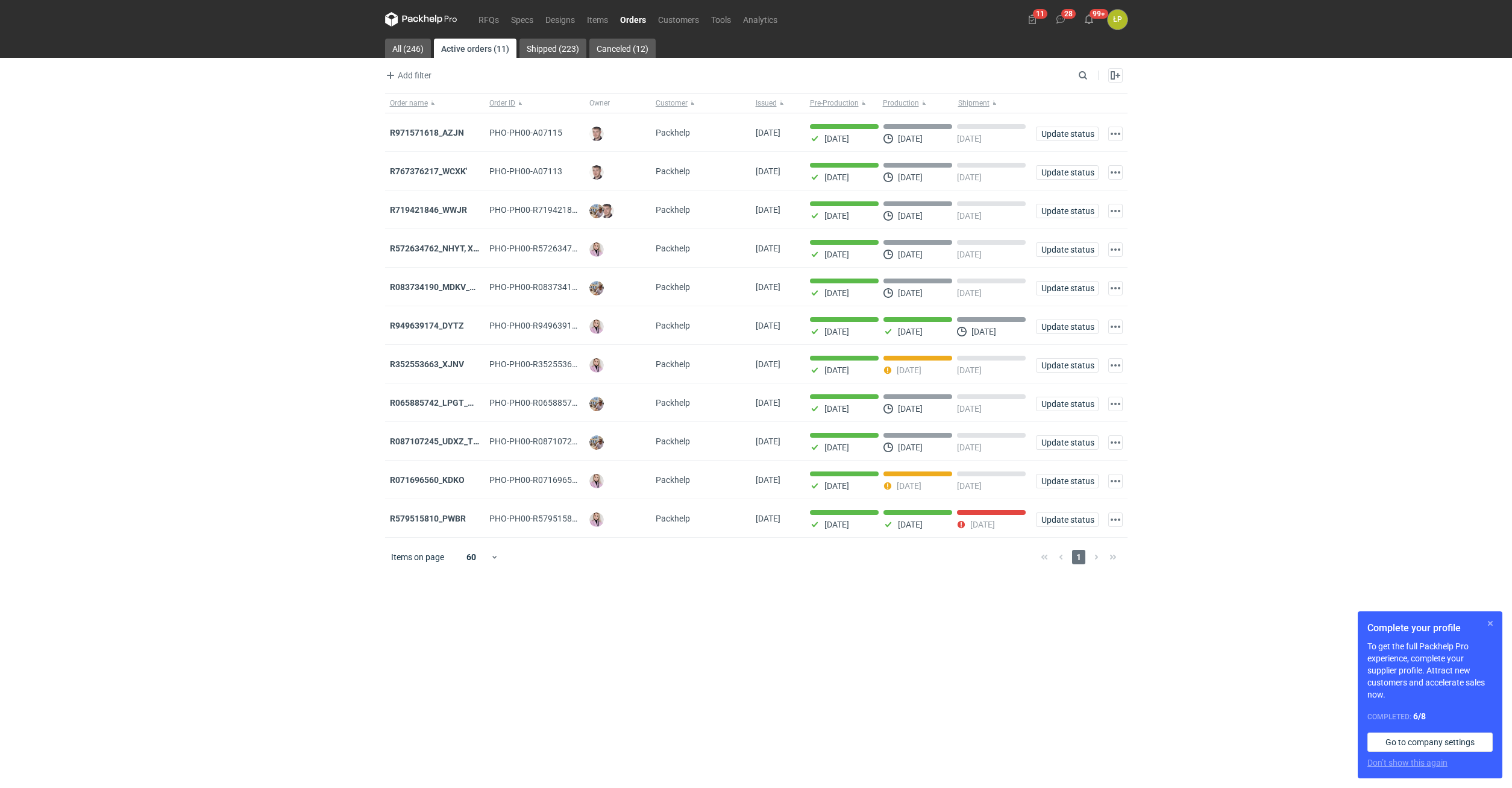
click at [1489, 629] on button "button" at bounding box center [1490, 623] width 14 height 14
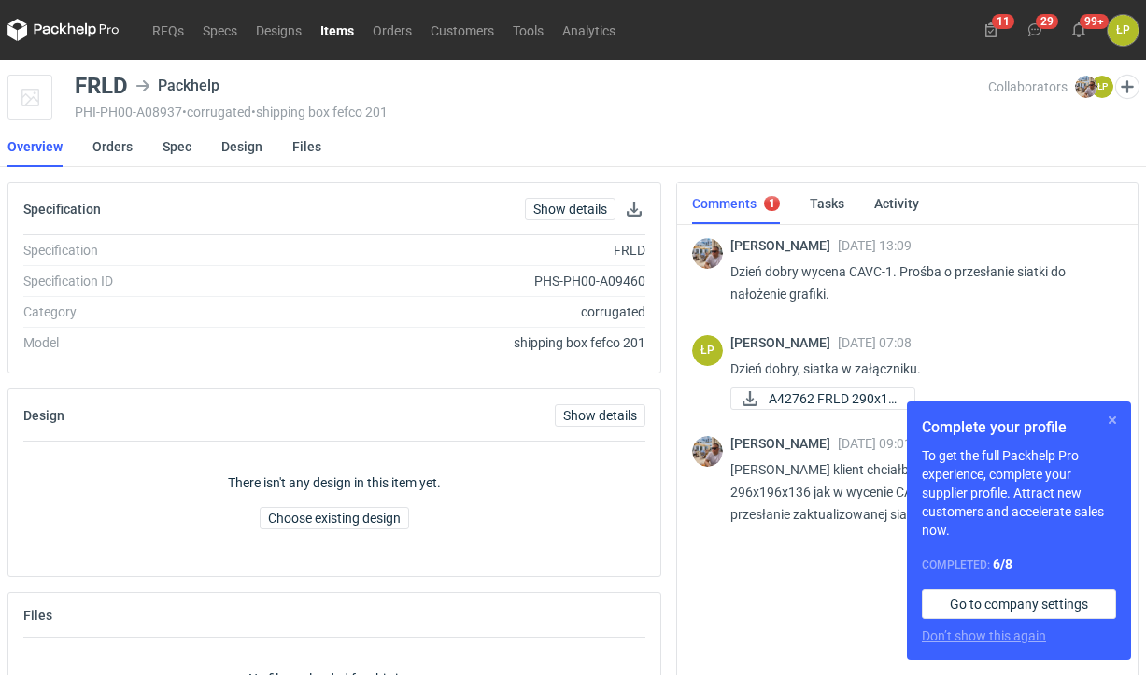
click at [1109, 425] on button "button" at bounding box center [1112, 420] width 22 height 22
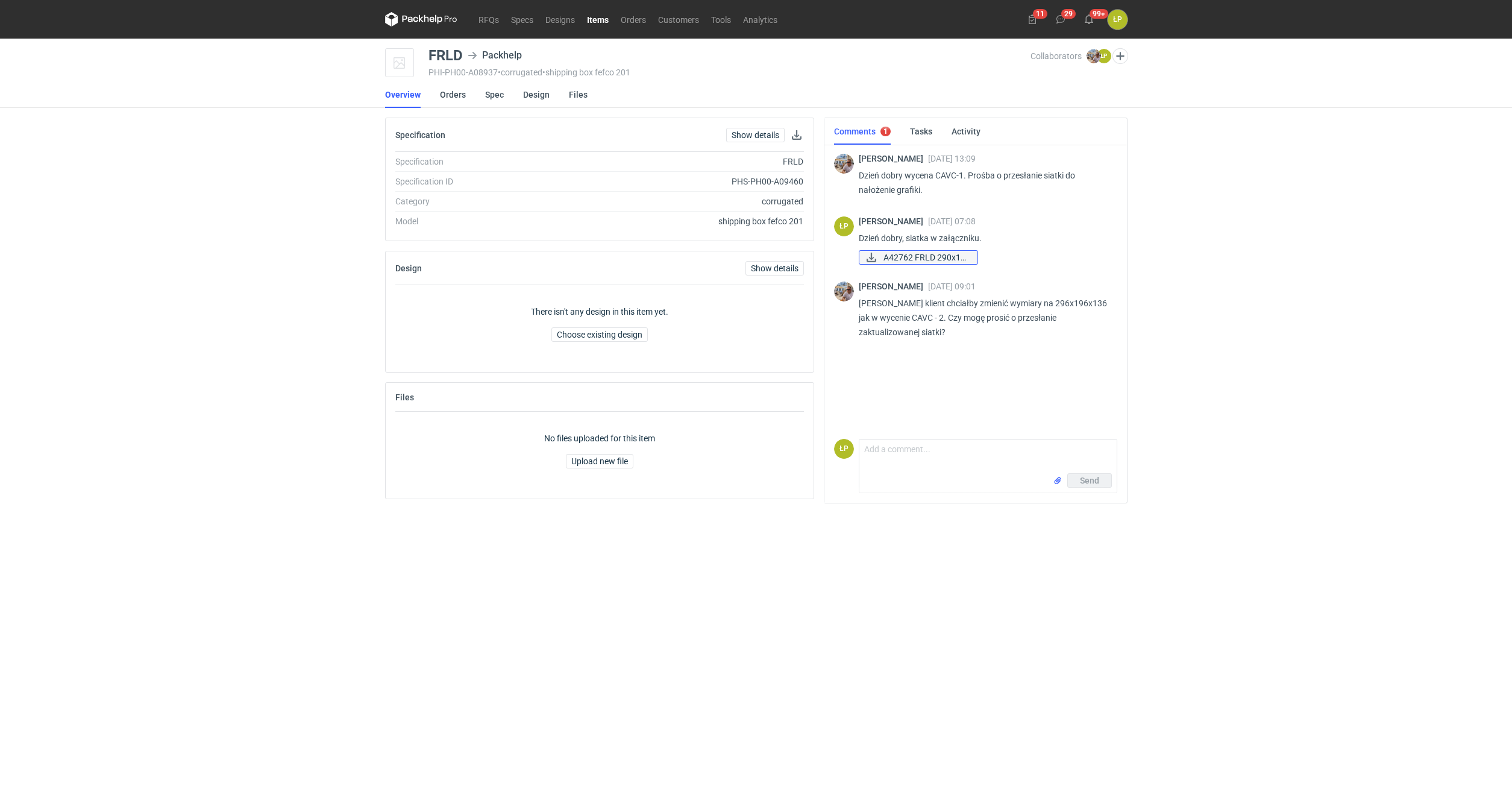
click at [894, 262] on span "A42762 FRLD 290x19..." at bounding box center [925, 257] width 85 height 14
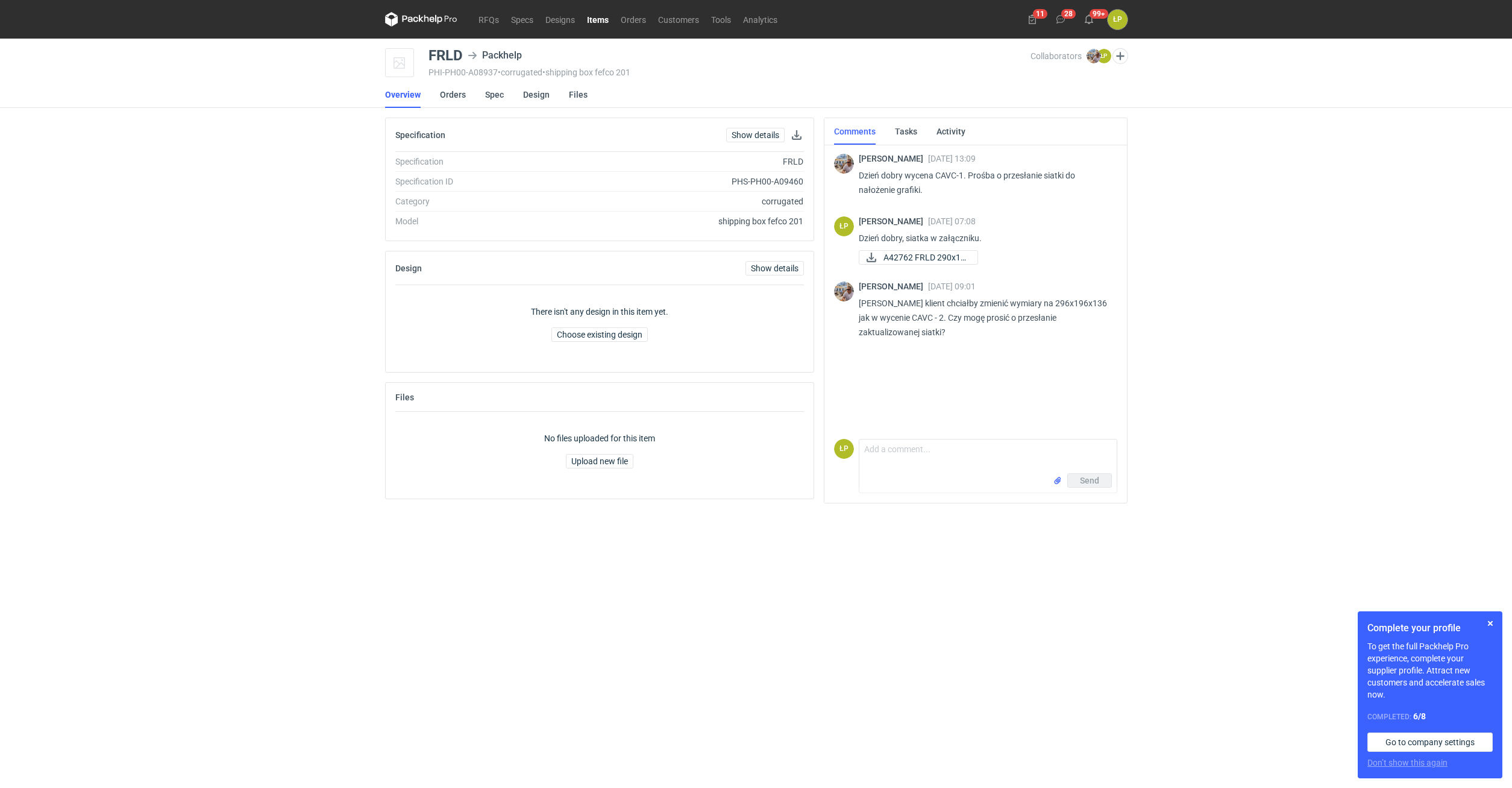
click at [918, 314] on p "[PERSON_NAME] klient chciałby zmienić wymiary na 296x196x136 jak w wycenie CAVC…" at bounding box center [983, 318] width 249 height 43
copy p "CAVC"
click at [934, 256] on span "A42762 FRLD 290x19..." at bounding box center [925, 257] width 85 height 14
click at [954, 350] on div "[PERSON_NAME] [DATE] 09:01 [PERSON_NAME] klient chciałby zmienić wymiary na 296…" at bounding box center [975, 313] width 283 height 77
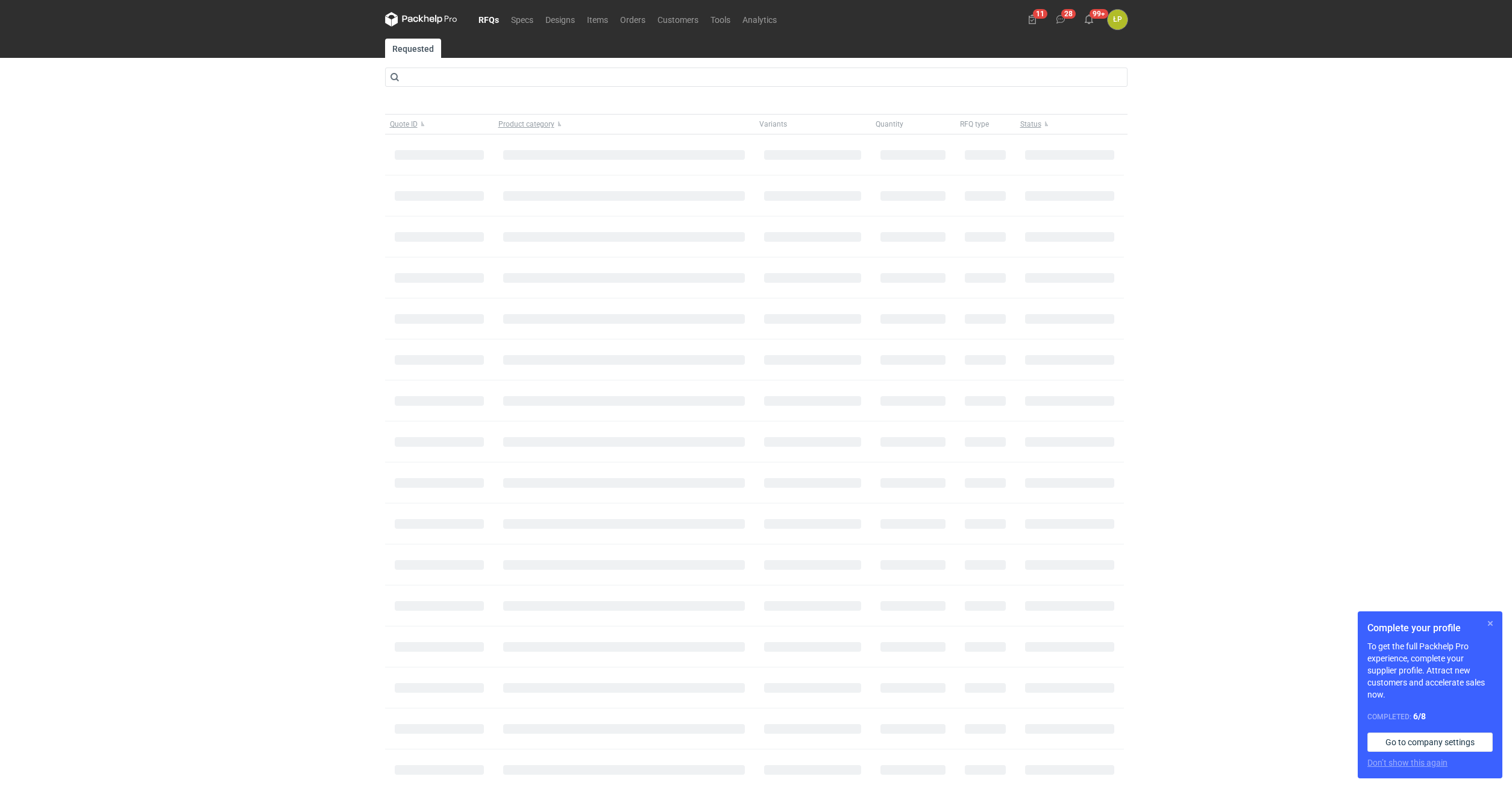
click at [1492, 625] on button "button" at bounding box center [1490, 623] width 14 height 14
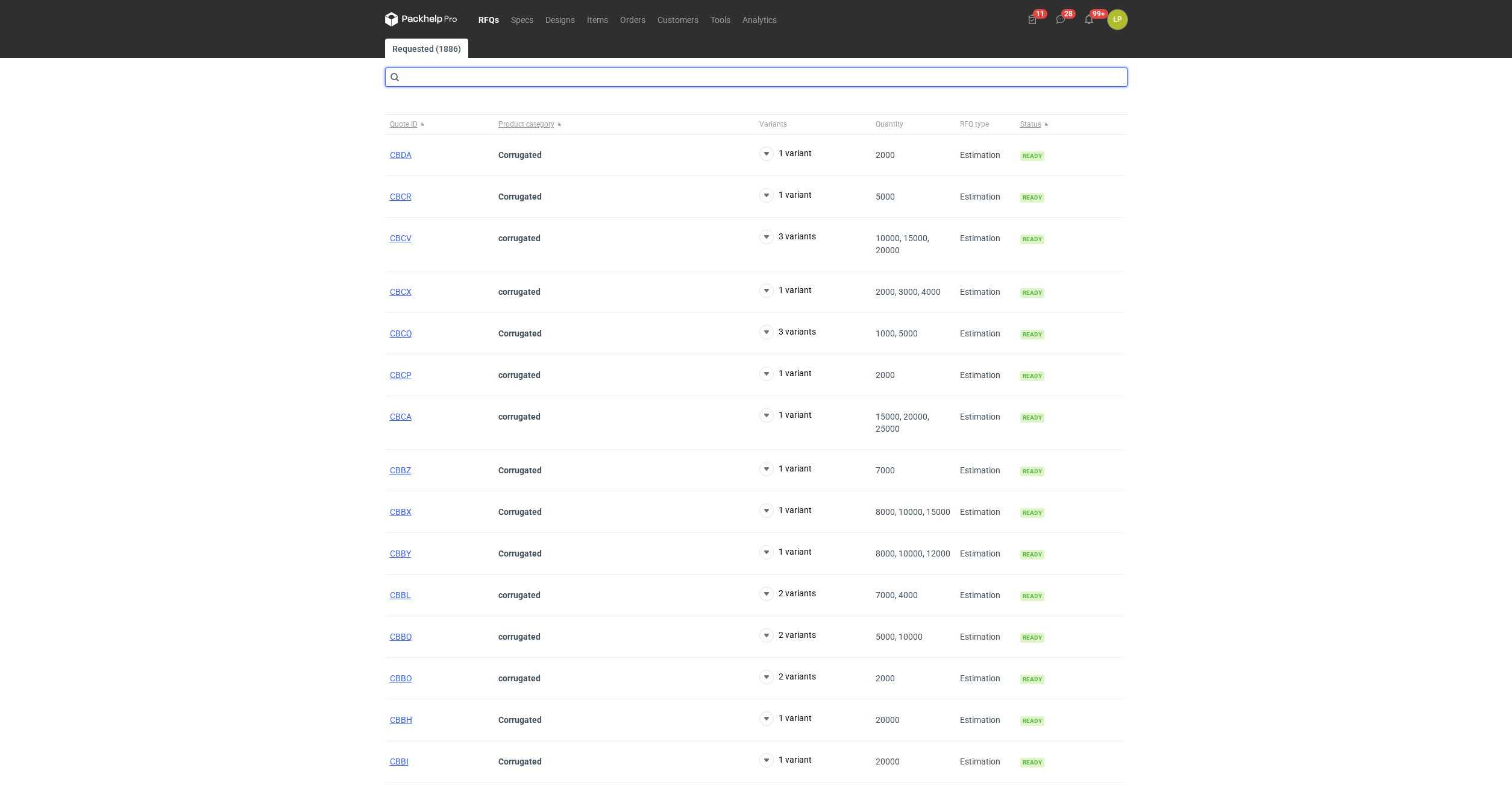
click at [552, 84] on input "text" at bounding box center [756, 77] width 743 height 19
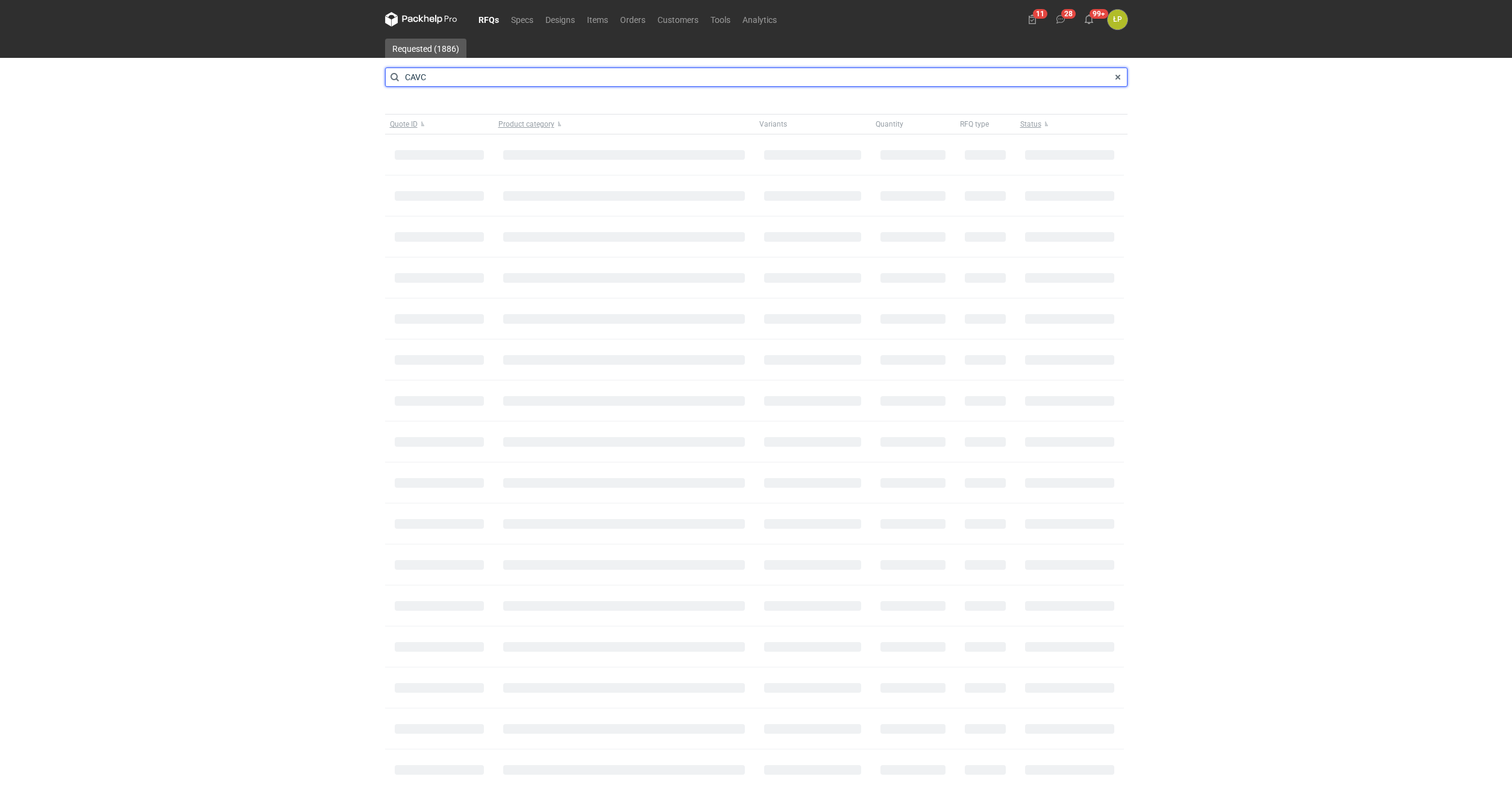
type input "CAVC"
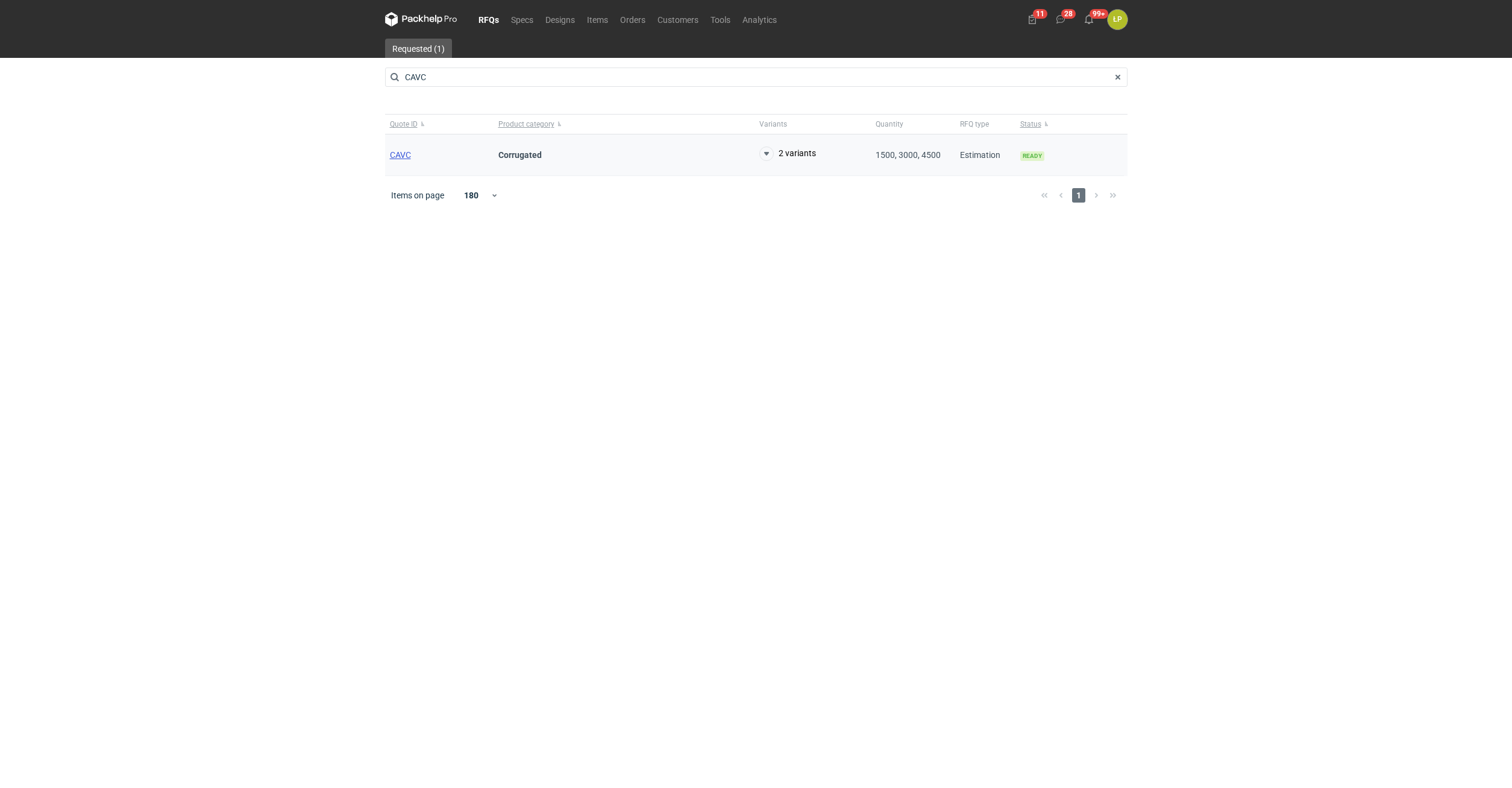
click at [395, 154] on span "CAVC" at bounding box center [400, 155] width 21 height 10
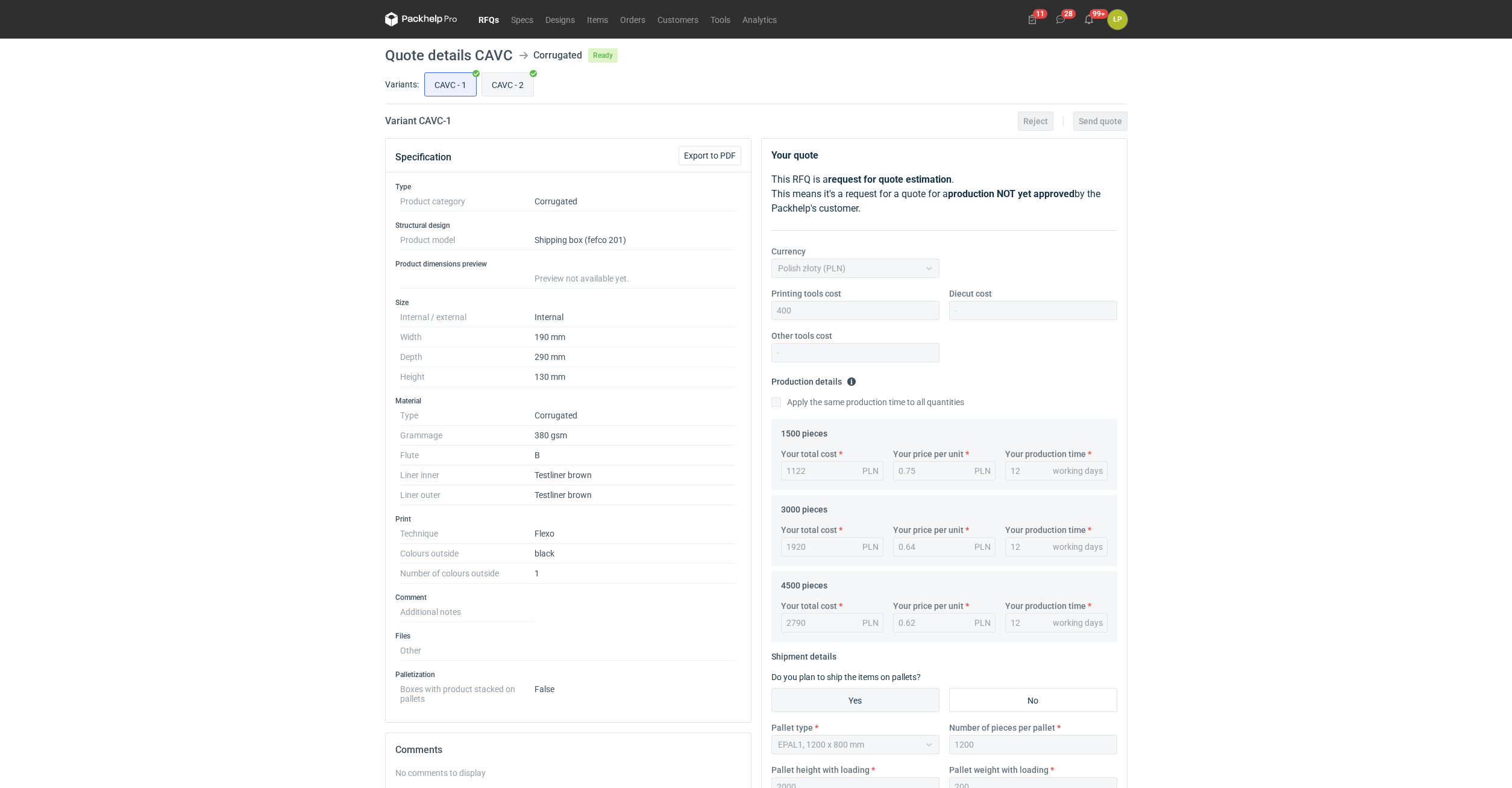
click at [502, 86] on input "CAVC - 2" at bounding box center [507, 84] width 51 height 23
radio input "true"
click at [463, 86] on input "CAVC - 1" at bounding box center [450, 84] width 51 height 23
radio input "true"
click at [496, 82] on input "CAVC - 2" at bounding box center [507, 84] width 51 height 23
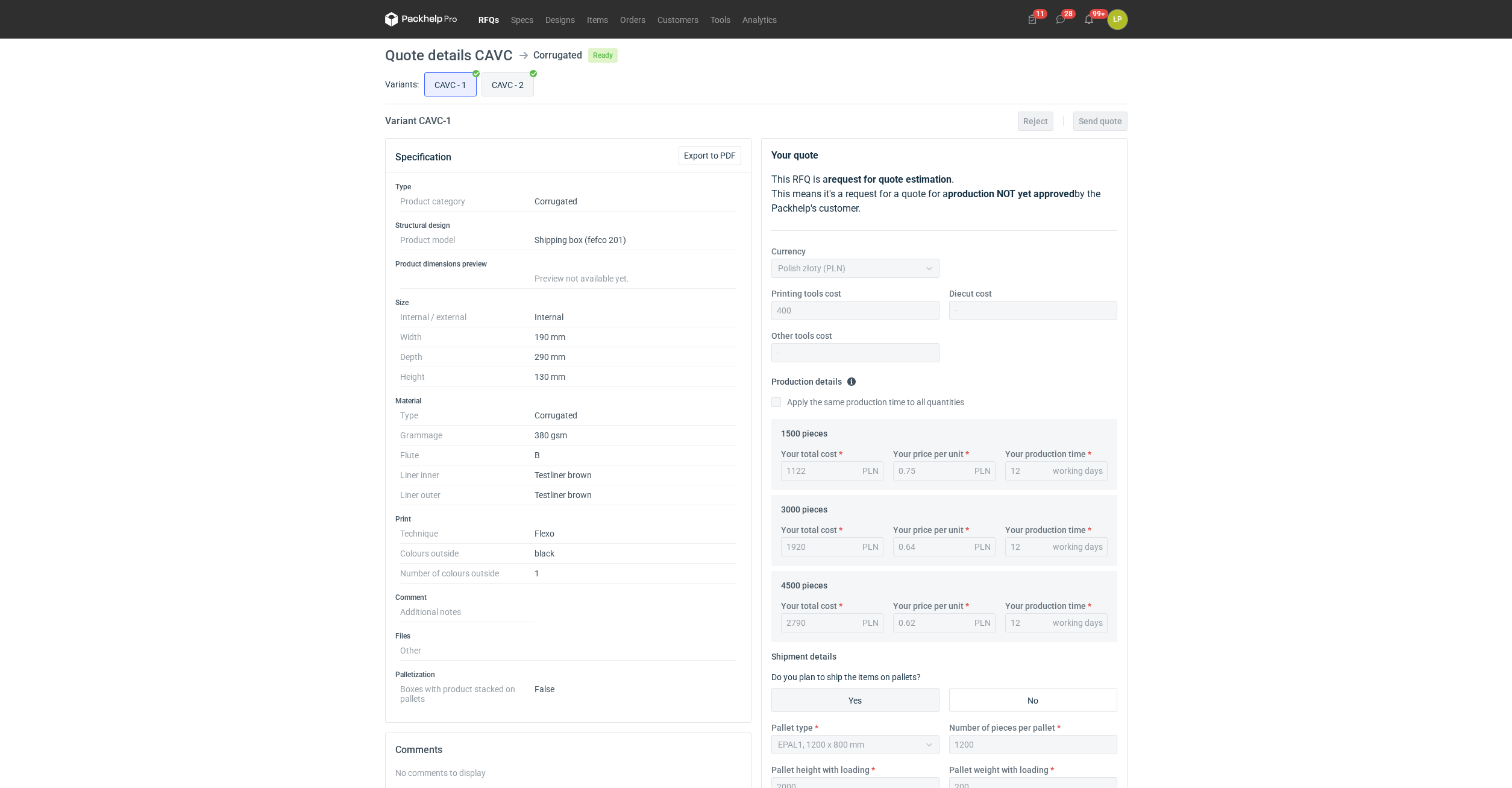
radio input "true"
click at [460, 82] on input "CAVC - 1" at bounding box center [450, 84] width 51 height 23
radio input "true"
click at [505, 79] on input "CAVC - 2" at bounding box center [507, 84] width 51 height 23
radio input "true"
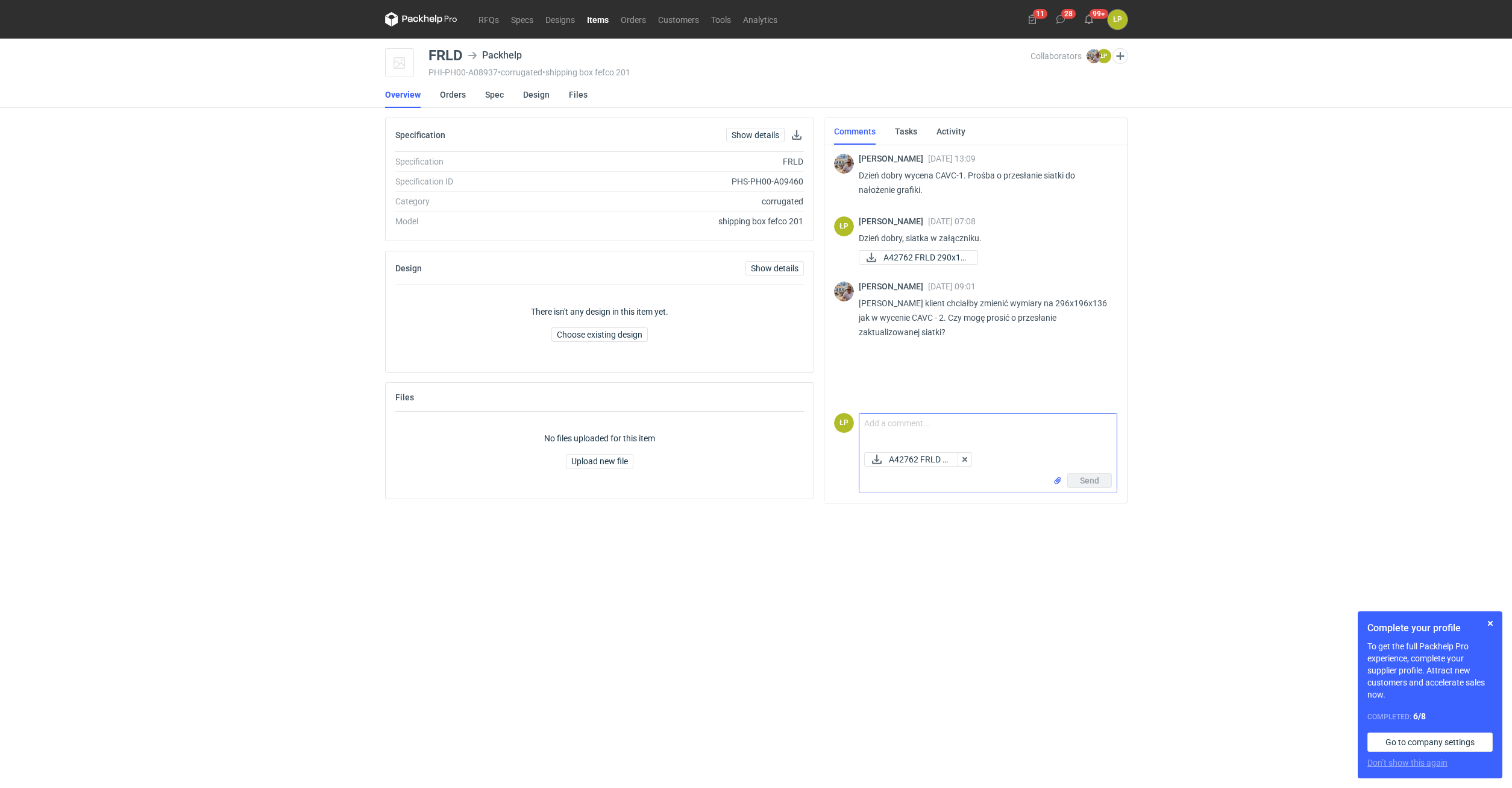
click at [894, 432] on textarea "Comment message" at bounding box center [988, 430] width 257 height 34
type textarea "w załączniku,"
click at [894, 440] on button "Send" at bounding box center [1089, 480] width 45 height 14
